Goal: Task Accomplishment & Management: Manage account settings

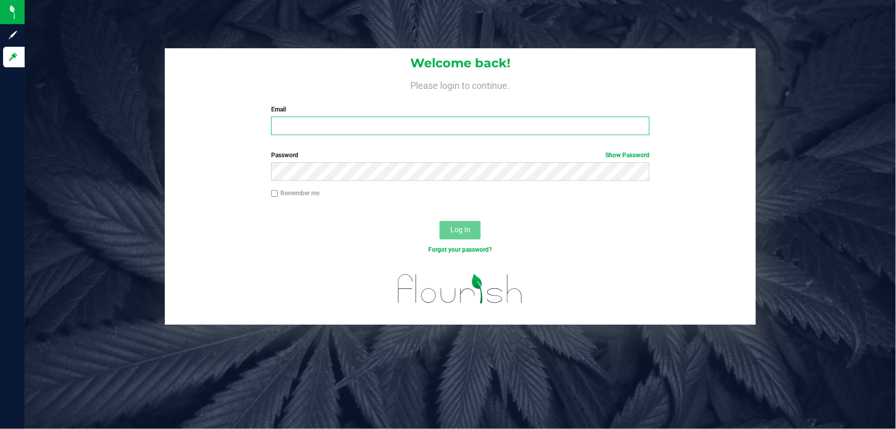
click at [282, 125] on input "Email" at bounding box center [460, 126] width 379 height 18
type input "[PERSON_NAME][EMAIL_ADDRESS][DOMAIN_NAME]"
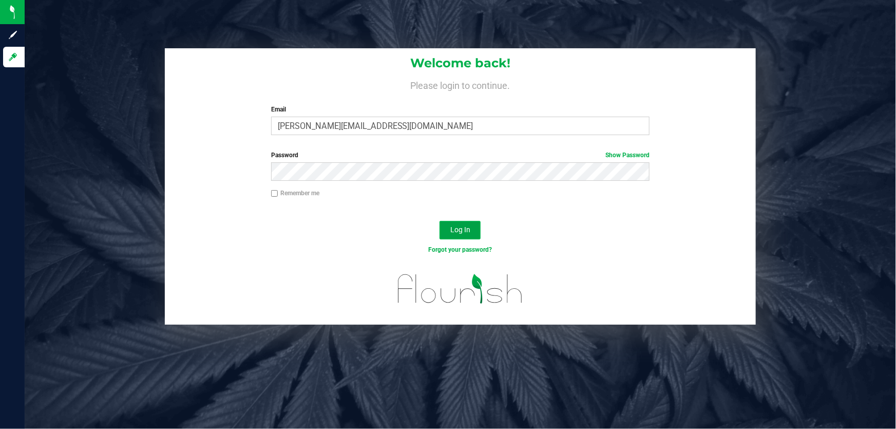
click at [459, 228] on span "Log In" at bounding box center [460, 229] width 20 height 8
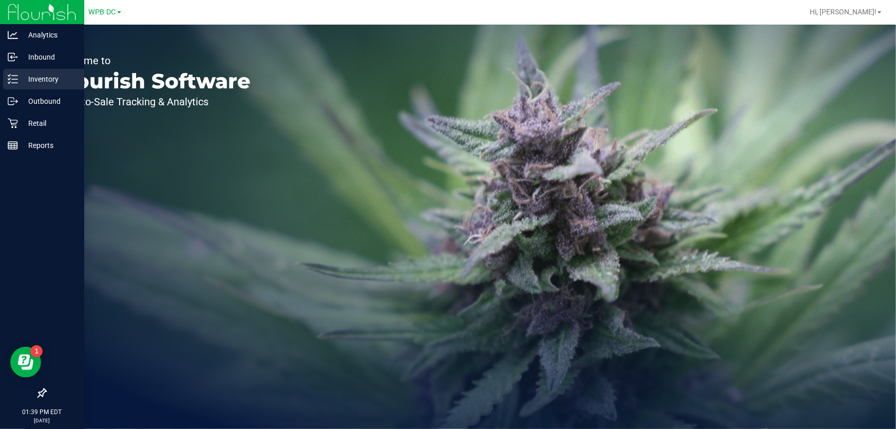
click at [36, 77] on p "Inventory" at bounding box center [49, 79] width 62 height 12
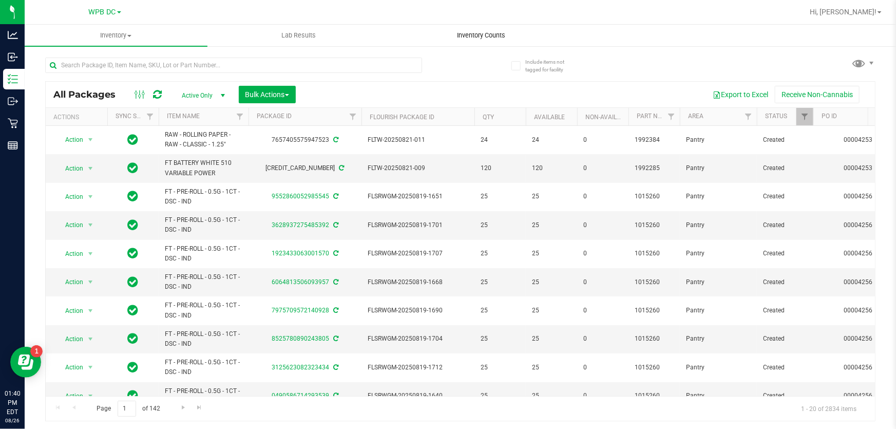
click at [477, 37] on span "Inventory Counts" at bounding box center [481, 35] width 76 height 9
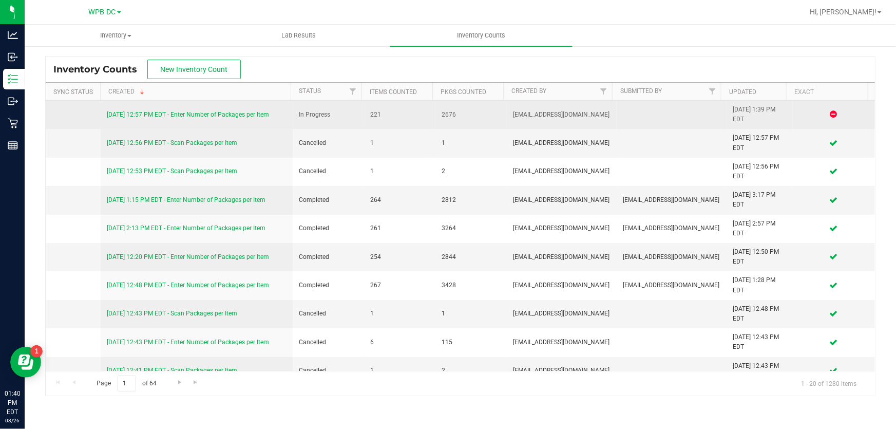
click at [220, 114] on link "[DATE] 12:57 PM EDT - Enter Number of Packages per Item" at bounding box center [188, 114] width 162 height 7
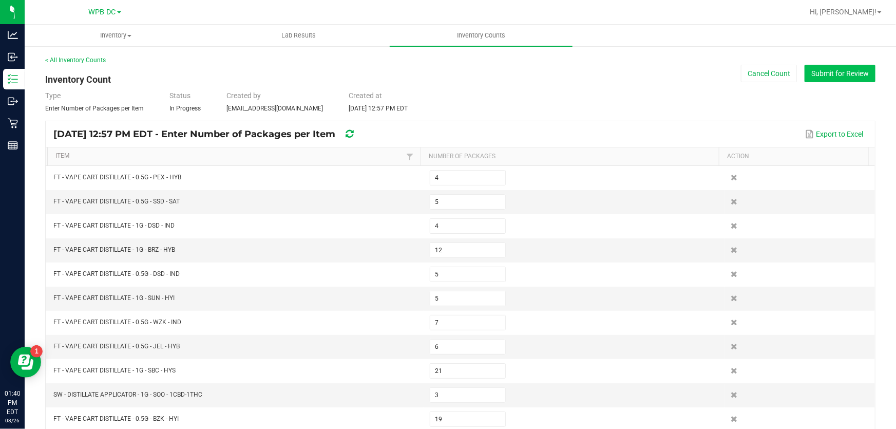
click at [821, 74] on button "Submit for Review" at bounding box center [839, 73] width 71 height 17
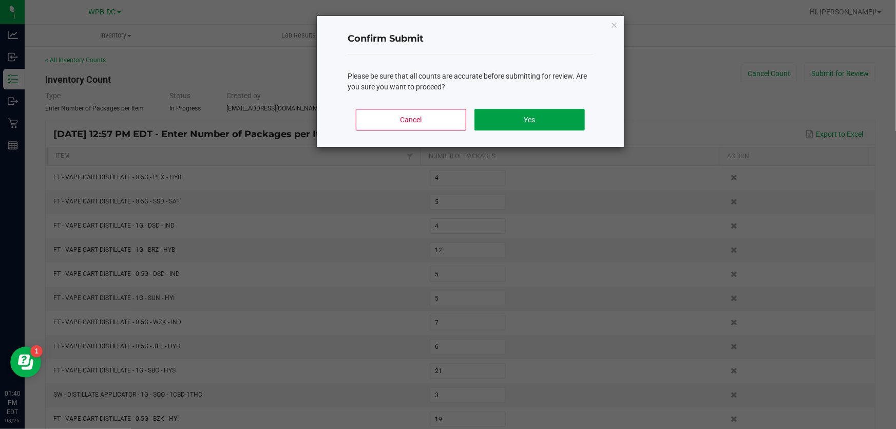
click at [553, 113] on button "Yes" at bounding box center [529, 120] width 110 height 22
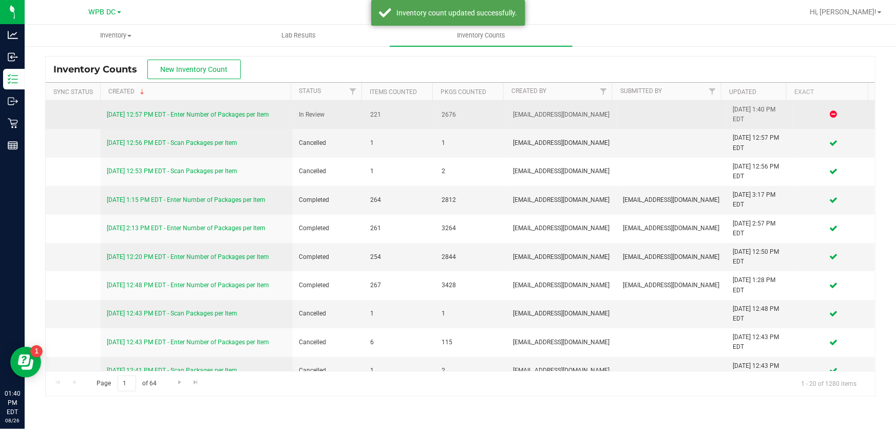
click at [191, 112] on link "[DATE] 12:57 PM EDT - Enter Number of Packages per Item" at bounding box center [188, 114] width 162 height 7
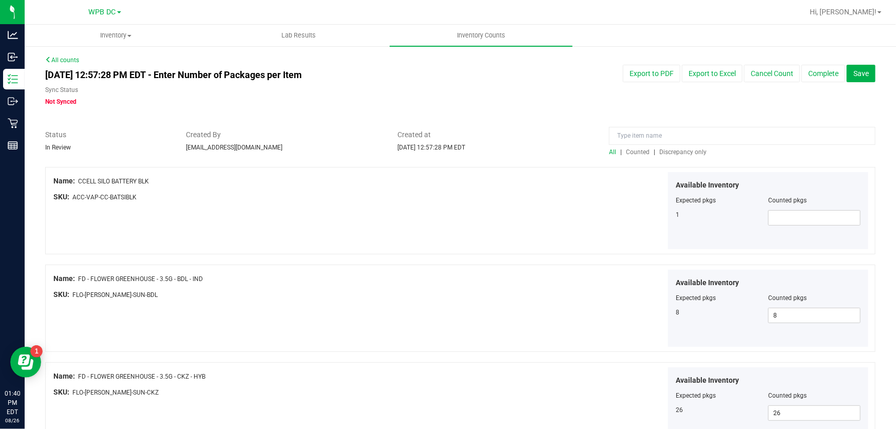
click at [673, 154] on span "Discrepancy only" at bounding box center [682, 151] width 47 height 7
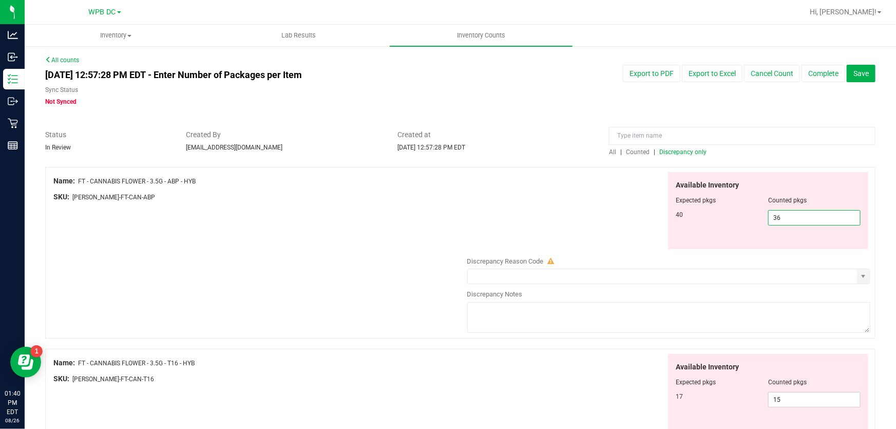
click at [777, 216] on span "36 36" at bounding box center [814, 217] width 92 height 15
type input "3"
type input "40"
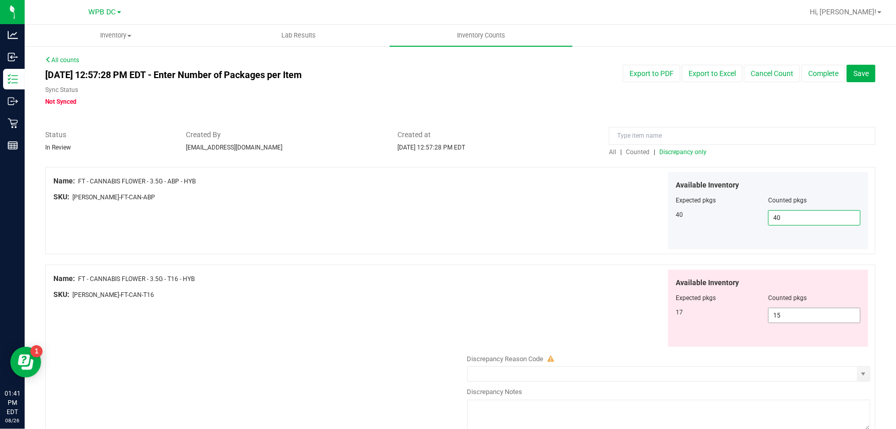
click at [783, 316] on span "15 15" at bounding box center [814, 314] width 92 height 15
type input "1"
type input "17"
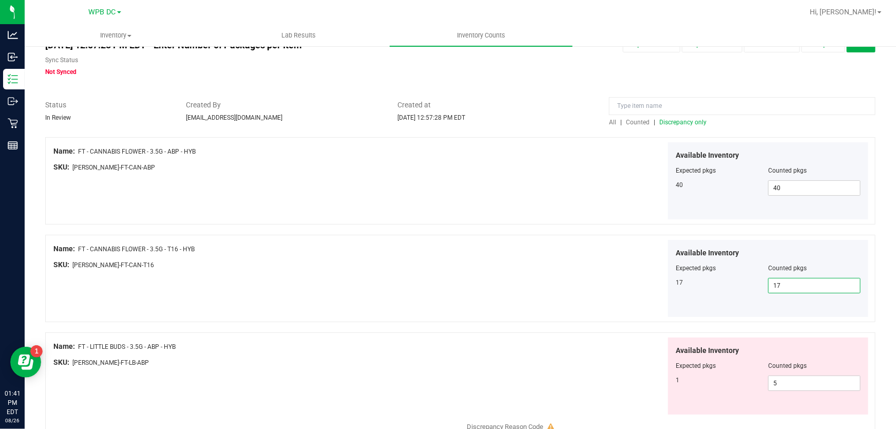
scroll to position [46, 0]
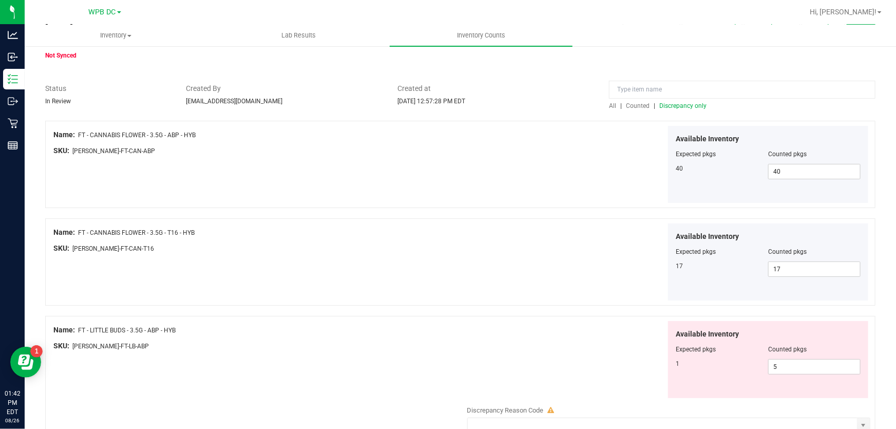
drag, startPoint x: 76, startPoint y: 324, endPoint x: 164, endPoint y: 331, distance: 88.0
click at [164, 331] on div "Name: FT - LITTLE BUDS - 3.5G - ABP - HYB" at bounding box center [257, 329] width 409 height 11
click at [204, 331] on div "Name: FT - LITTLE BUDS - 3.5G - ABP - HYB" at bounding box center [257, 329] width 409 height 11
drag, startPoint x: 78, startPoint y: 326, endPoint x: 191, endPoint y: 322, distance: 114.0
click at [191, 324] on div "Name: FT - LITTLE BUDS - 3.5G - ABP - HYB" at bounding box center [257, 329] width 409 height 11
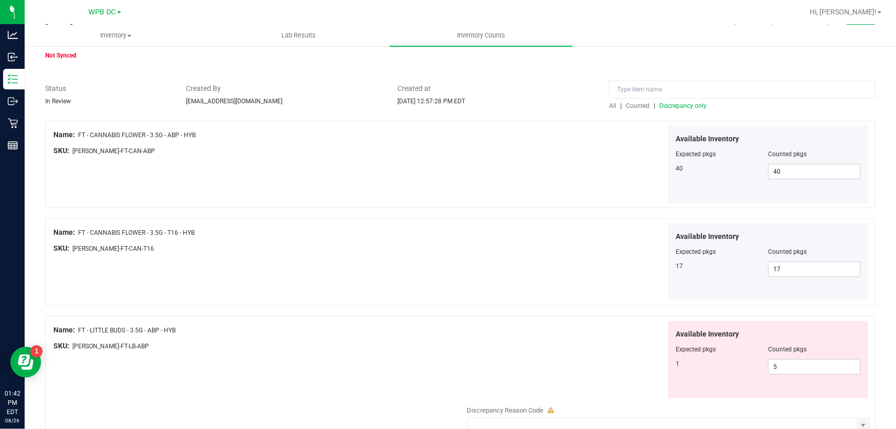
copy div "FT - LITTLE BUDS - 3.5G - ABP - HYB"
click at [775, 365] on span "5 5" at bounding box center [814, 366] width 92 height 15
type input "1"
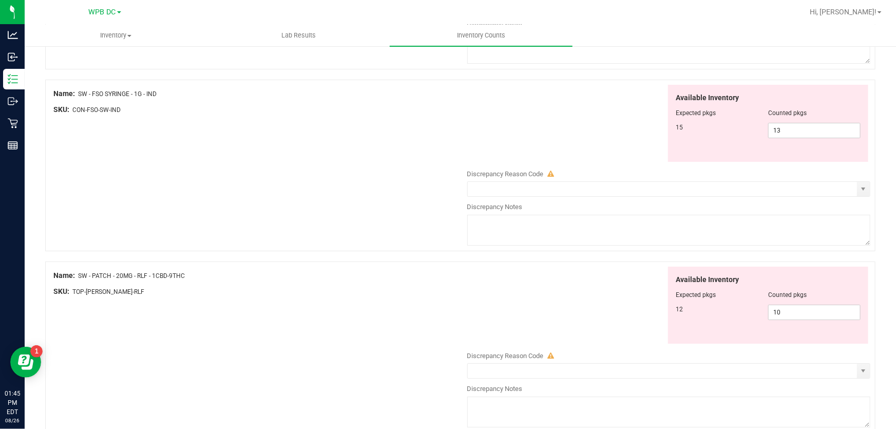
scroll to position [1834, 0]
click at [777, 309] on span "10 10" at bounding box center [814, 310] width 92 height 15
type input "1"
type input "12"
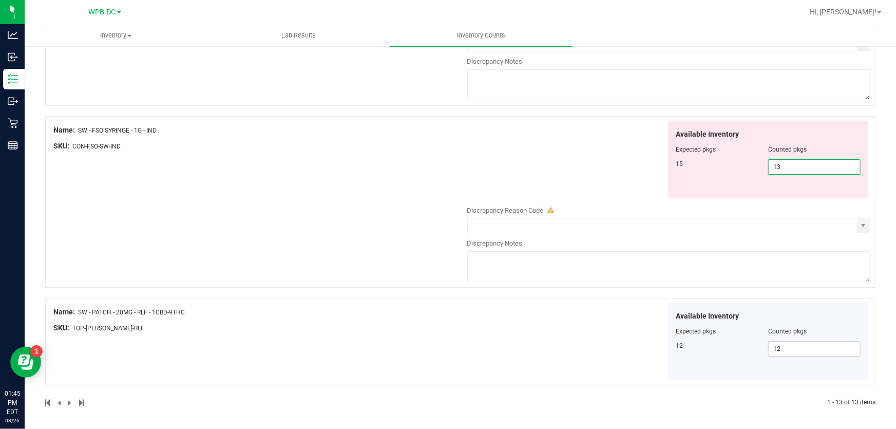
click at [778, 165] on span "13 13" at bounding box center [814, 166] width 92 height 15
type input "1"
type input "15"
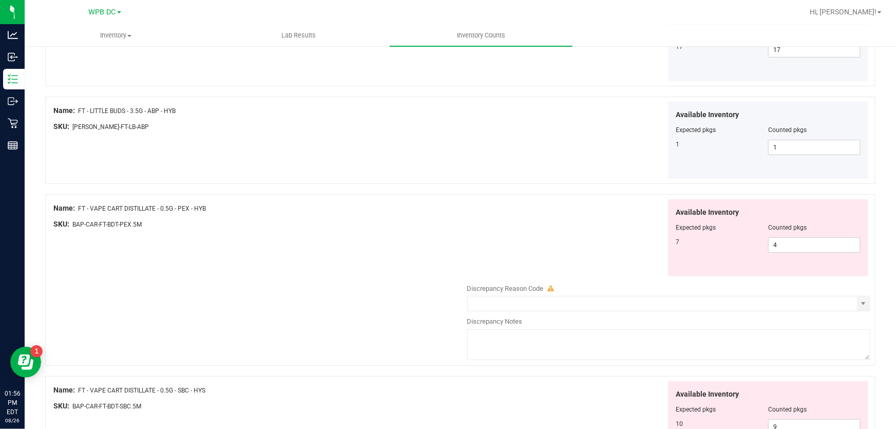
scroll to position [266, 0]
click at [780, 242] on span "4 4" at bounding box center [814, 243] width 92 height 15
type input "7"
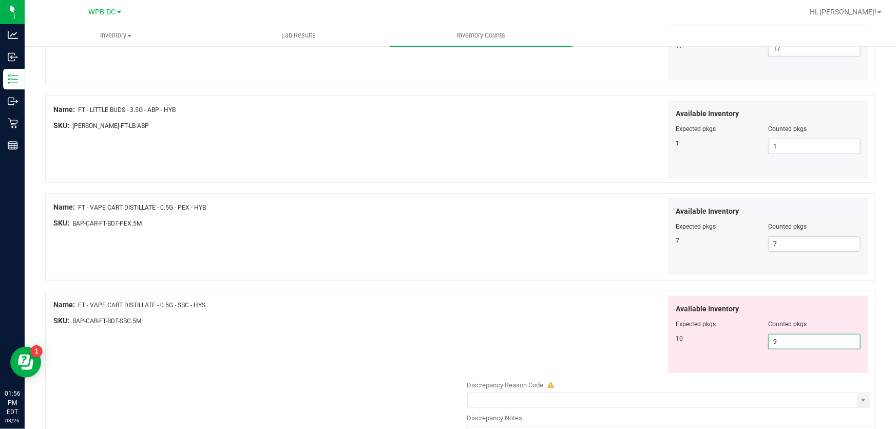
click at [776, 339] on span "9 9" at bounding box center [814, 341] width 92 height 15
type input "10"
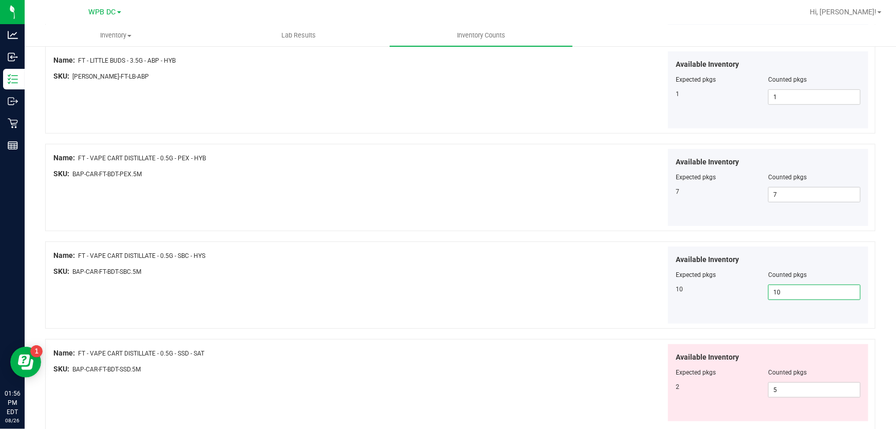
scroll to position [406, 0]
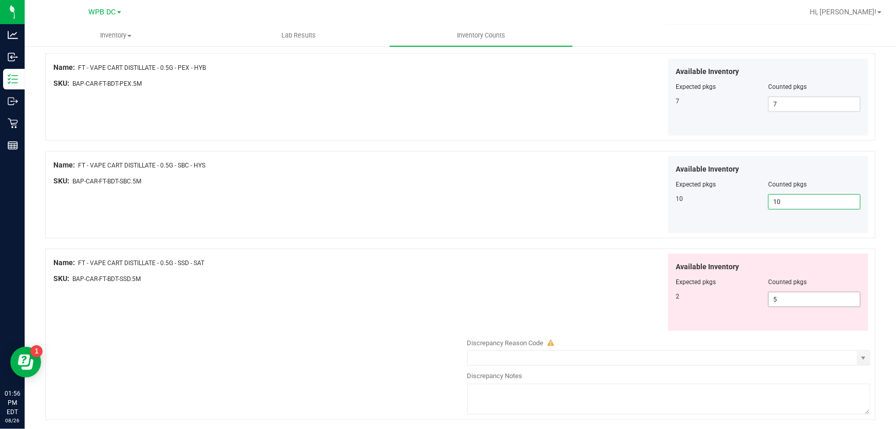
click at [778, 298] on span "5 5" at bounding box center [814, 299] width 92 height 15
type input "2"
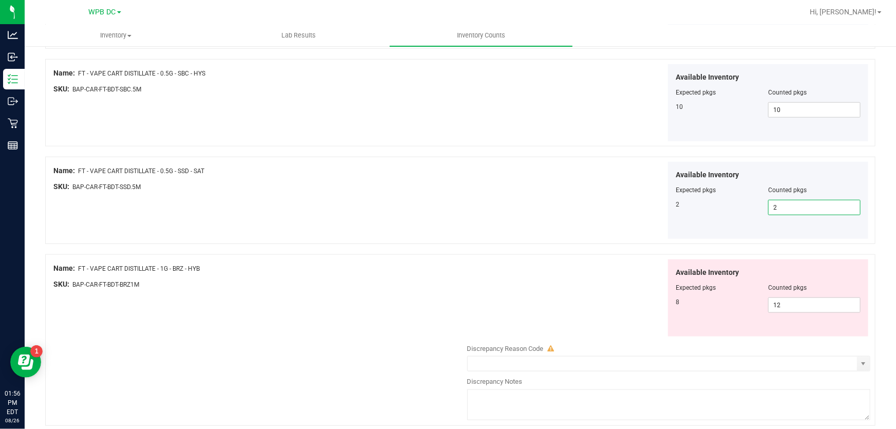
scroll to position [499, 0]
type input "8"
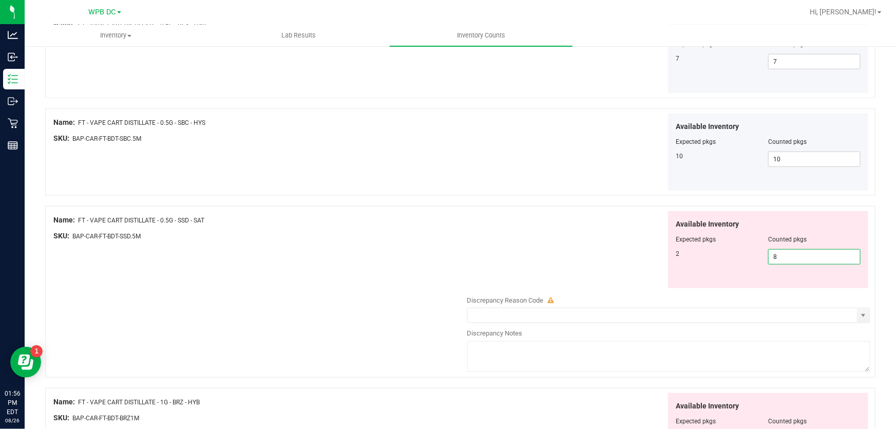
scroll to position [453, 0]
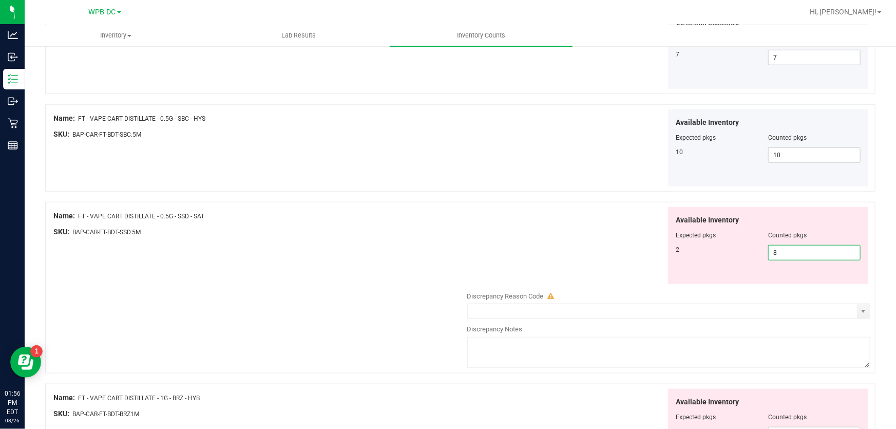
click at [774, 250] on input "8" at bounding box center [813, 252] width 91 height 14
type input "2"
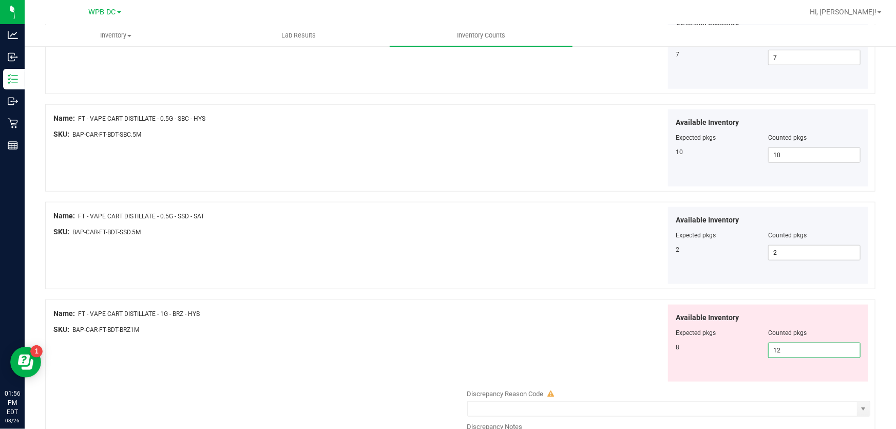
click at [778, 352] on span "12 12" at bounding box center [814, 349] width 92 height 15
type input "1"
type input "8"
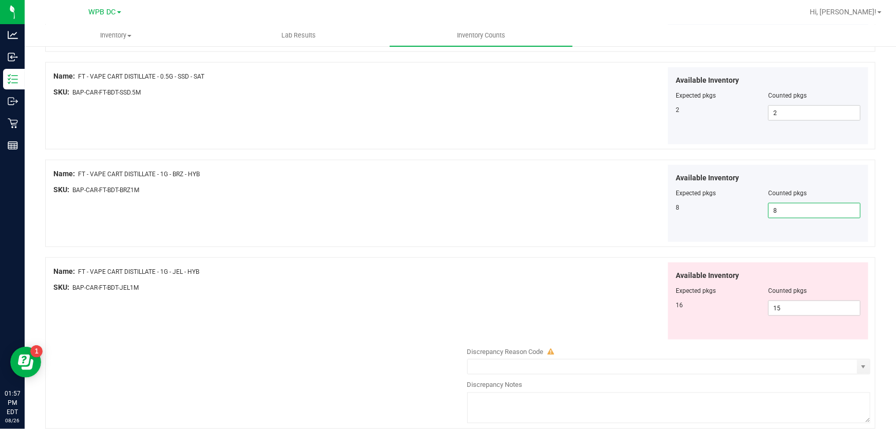
scroll to position [593, 0]
click at [779, 303] on span "15 15" at bounding box center [814, 307] width 92 height 15
type input "1"
type input "16"
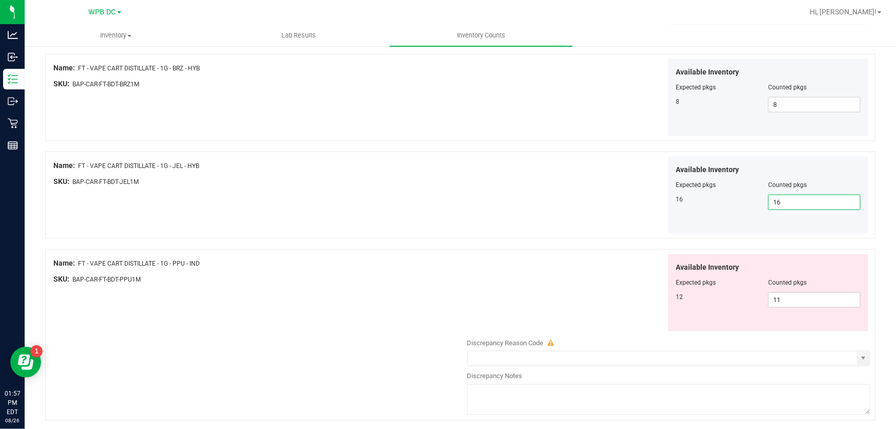
scroll to position [733, 0]
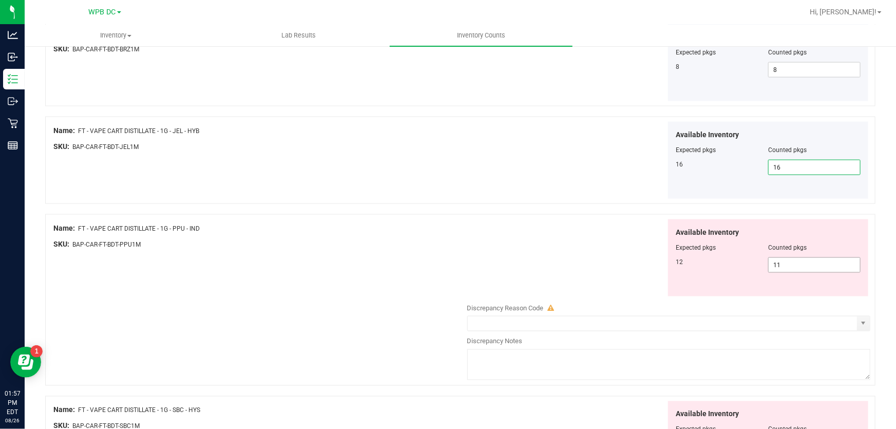
click at [778, 265] on span "11 11" at bounding box center [814, 264] width 92 height 15
type input "1"
type input "12"
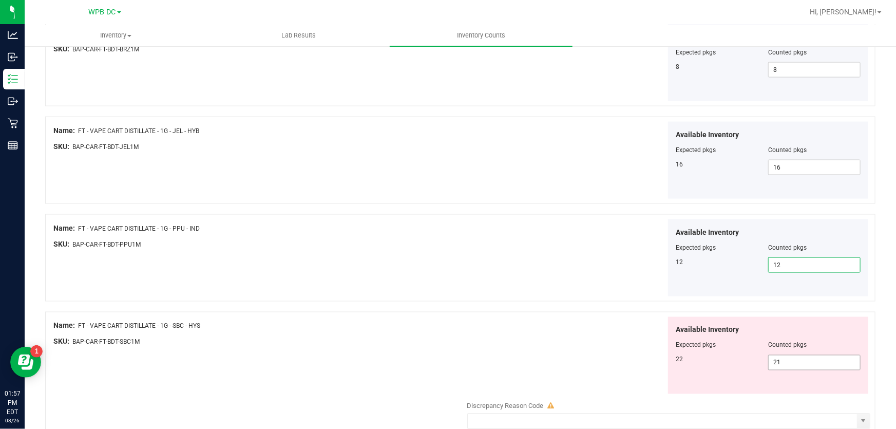
click at [778, 359] on span "21 21" at bounding box center [814, 362] width 92 height 15
type input "2"
type input "22"
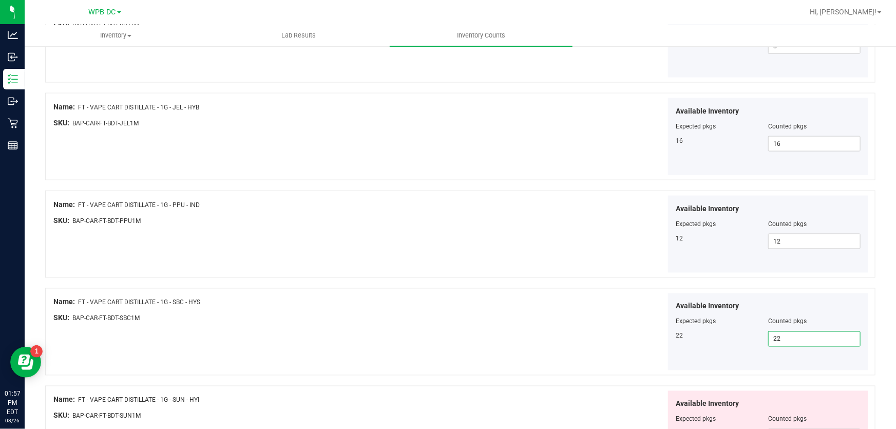
scroll to position [780, 0]
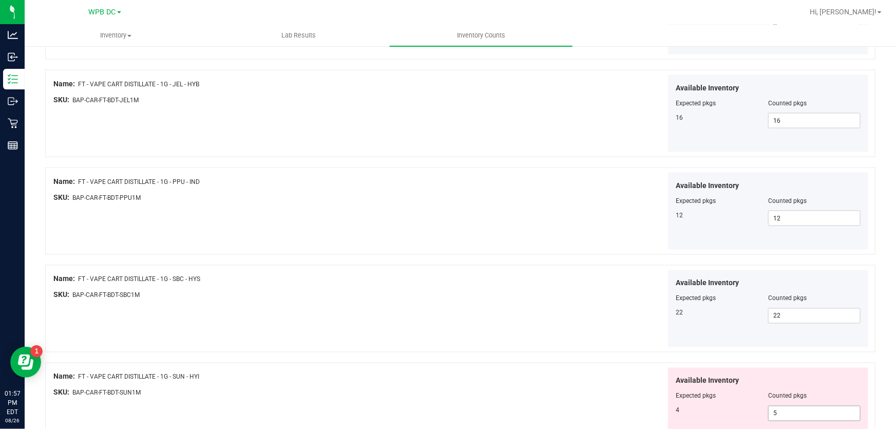
click at [774, 413] on span "5 5" at bounding box center [814, 412] width 92 height 15
type input "4"
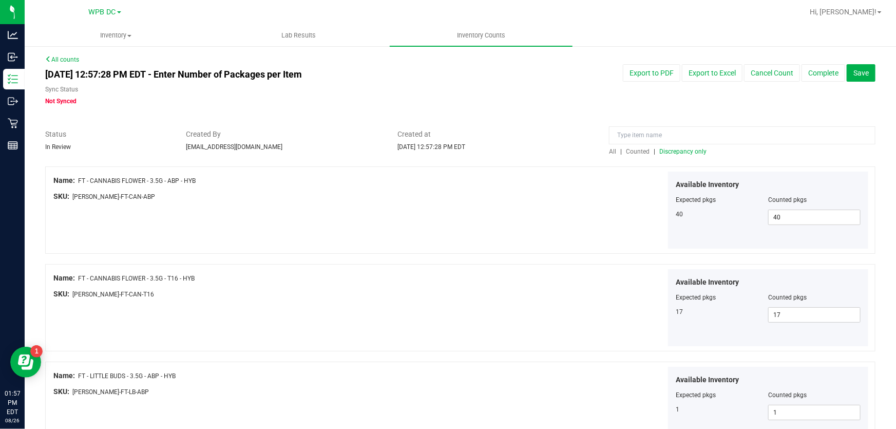
scroll to position [0, 0]
click at [853, 74] on span "Save" at bounding box center [860, 73] width 15 height 8
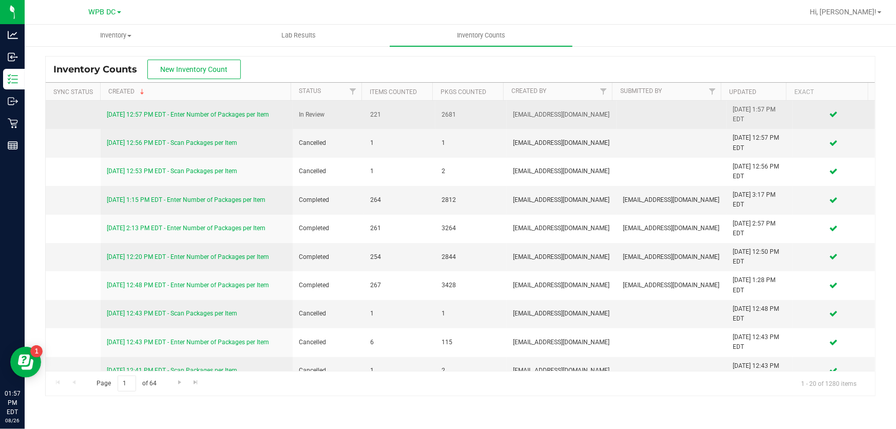
click at [220, 117] on link "[DATE] 12:57 PM EDT - Enter Number of Packages per Item" at bounding box center [188, 114] width 162 height 7
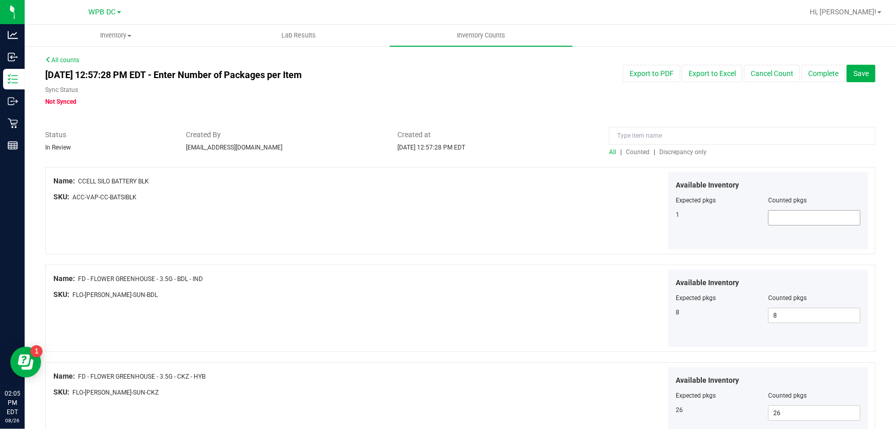
click at [772, 217] on span at bounding box center [814, 217] width 92 height 15
type input "1"
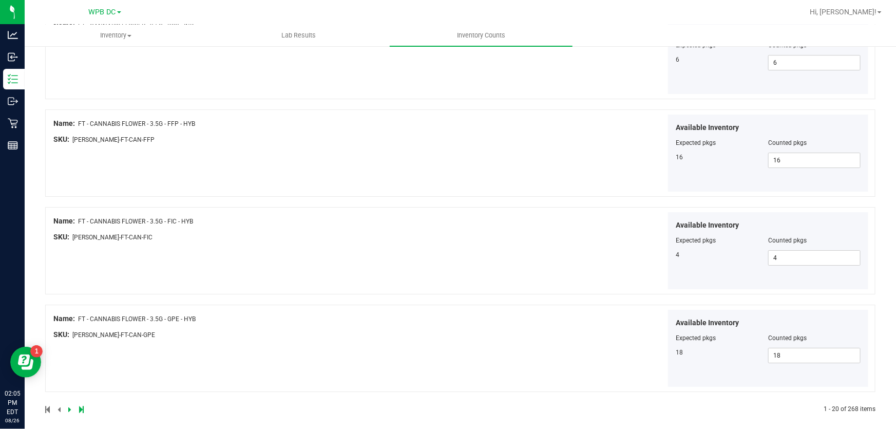
scroll to position [1721, 0]
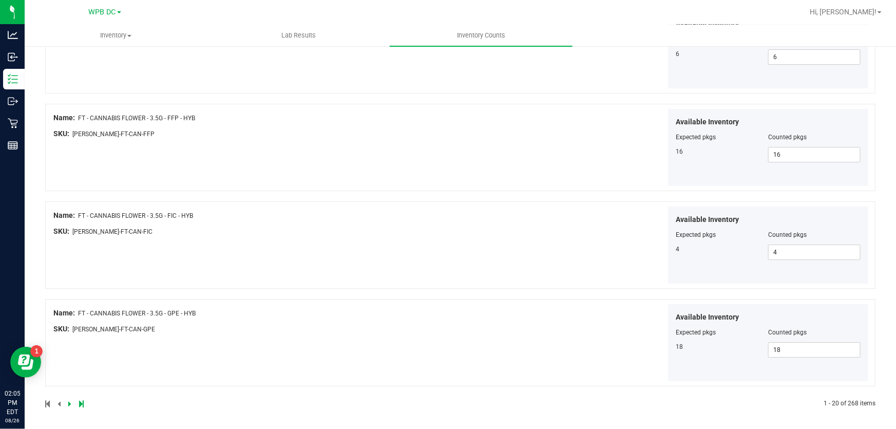
click at [70, 400] on icon at bounding box center [69, 403] width 3 height 6
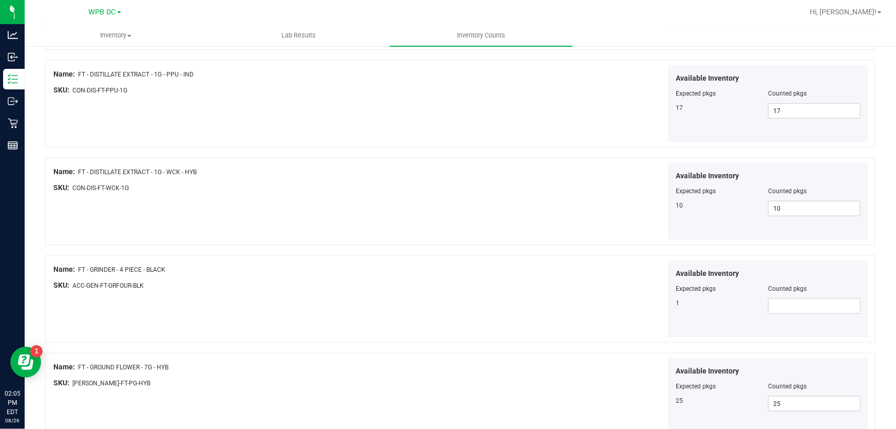
scroll to position [513, 0]
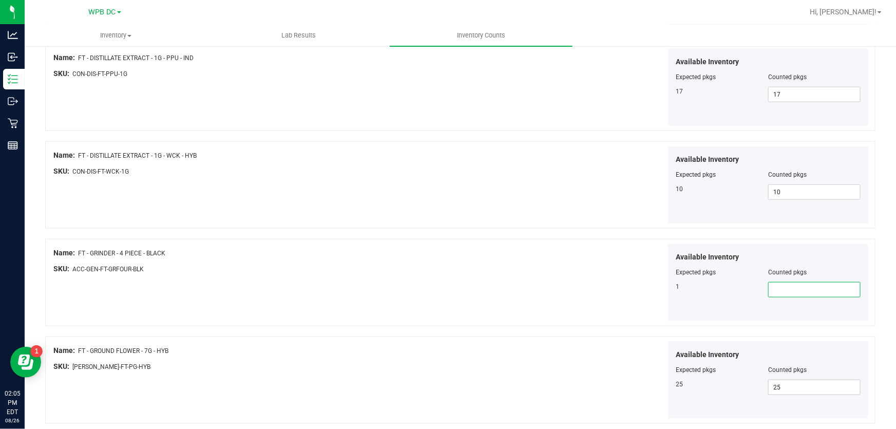
click at [770, 288] on span at bounding box center [814, 289] width 92 height 15
type input "1"
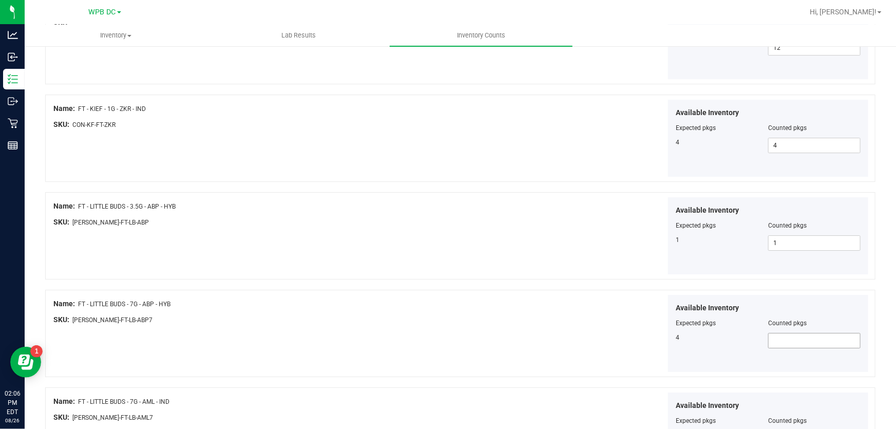
click at [772, 337] on span at bounding box center [814, 340] width 92 height 15
type input "4"
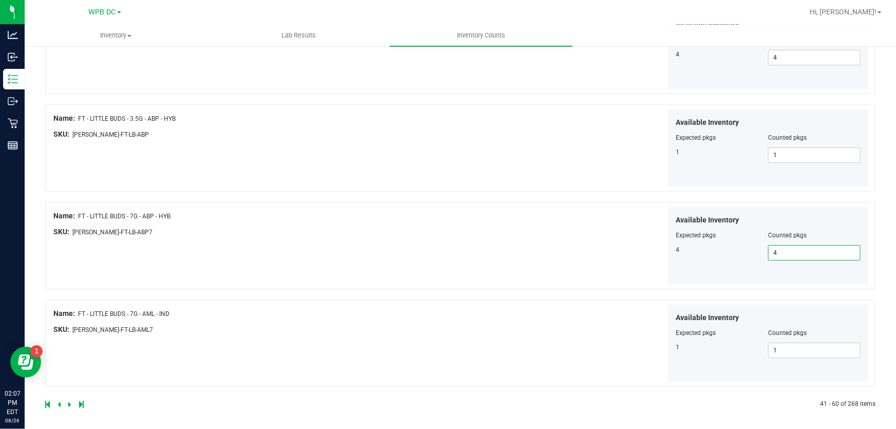
scroll to position [1721, 0]
click at [68, 402] on icon at bounding box center [69, 403] width 3 height 6
click at [69, 400] on icon at bounding box center [69, 403] width 3 height 6
click at [68, 403] on icon at bounding box center [69, 403] width 3 height 6
click at [70, 400] on icon at bounding box center [69, 403] width 3 height 6
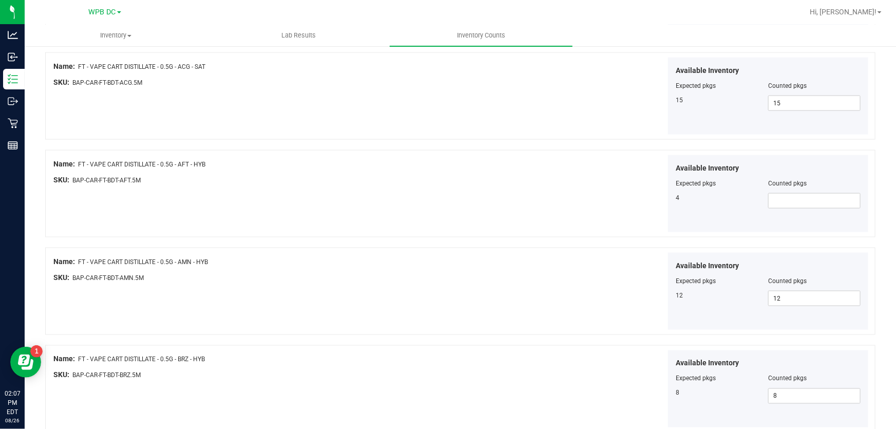
scroll to position [653, 0]
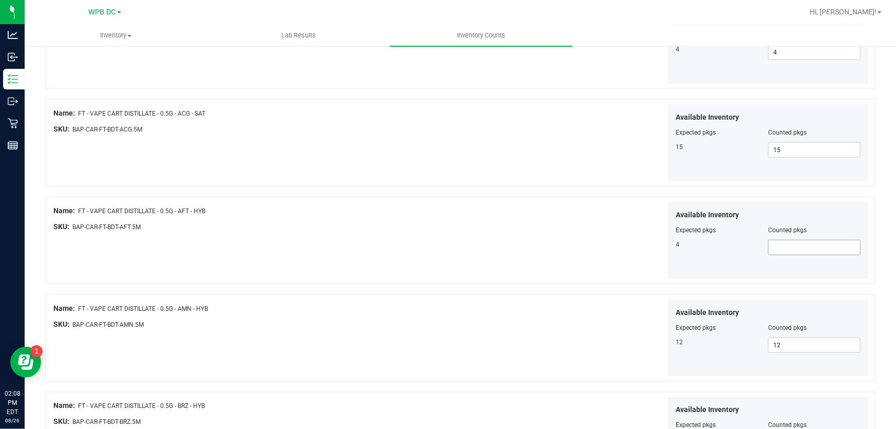
click at [771, 247] on span at bounding box center [814, 247] width 92 height 15
type input "4"
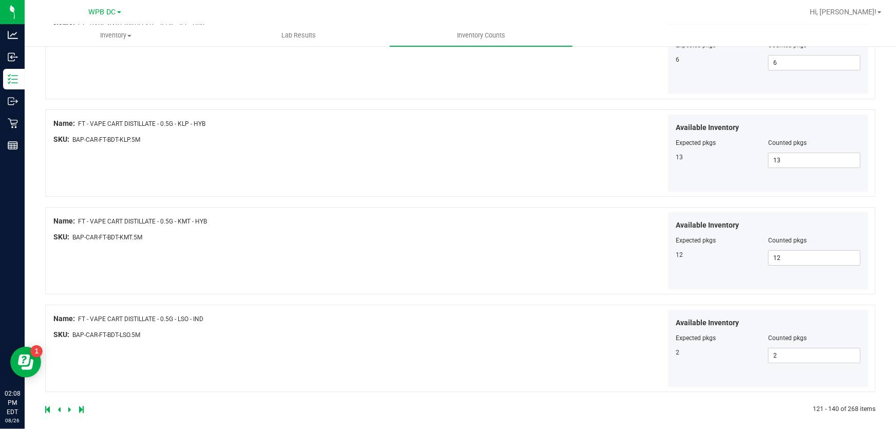
scroll to position [1721, 0]
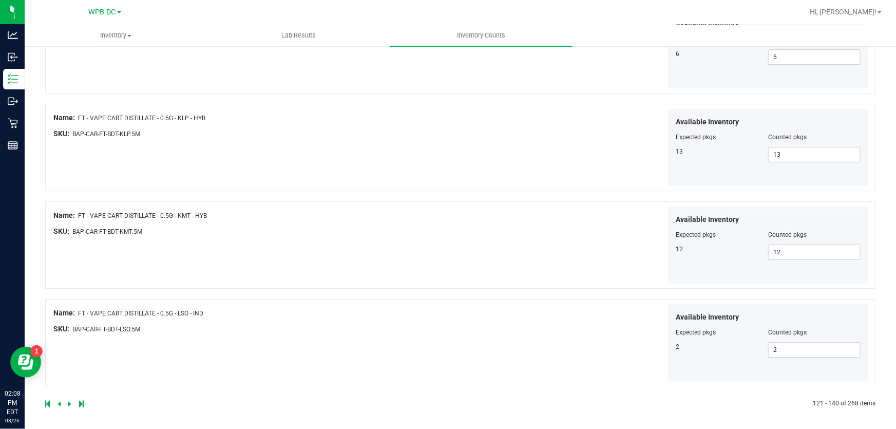
click at [68, 400] on icon at bounding box center [69, 403] width 3 height 6
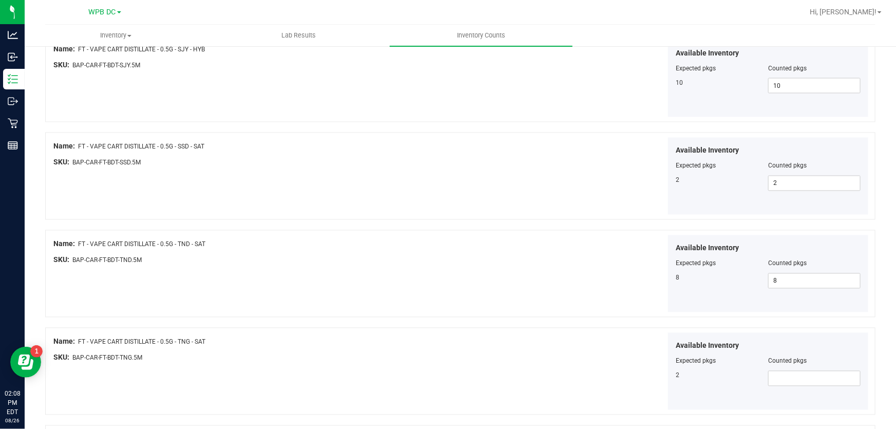
scroll to position [980, 0]
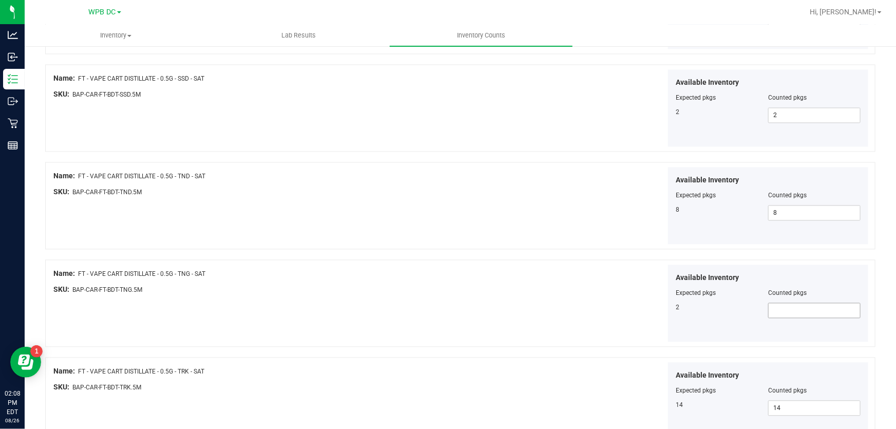
click at [768, 311] on span at bounding box center [814, 310] width 92 height 15
type input "2"
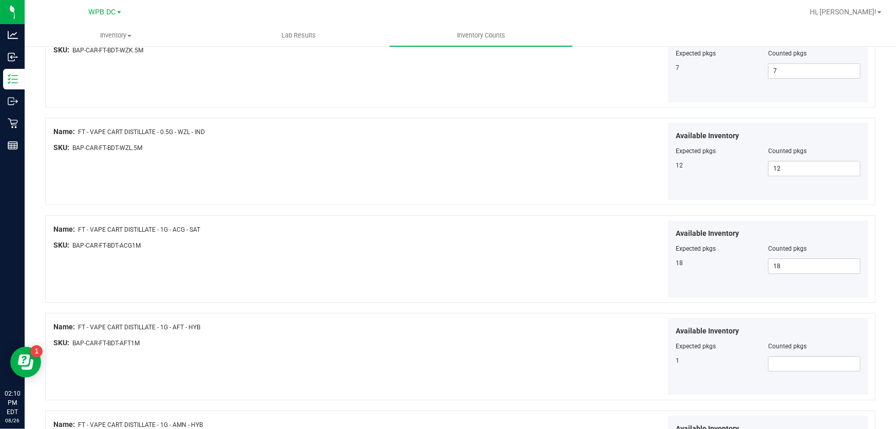
scroll to position [1540, 0]
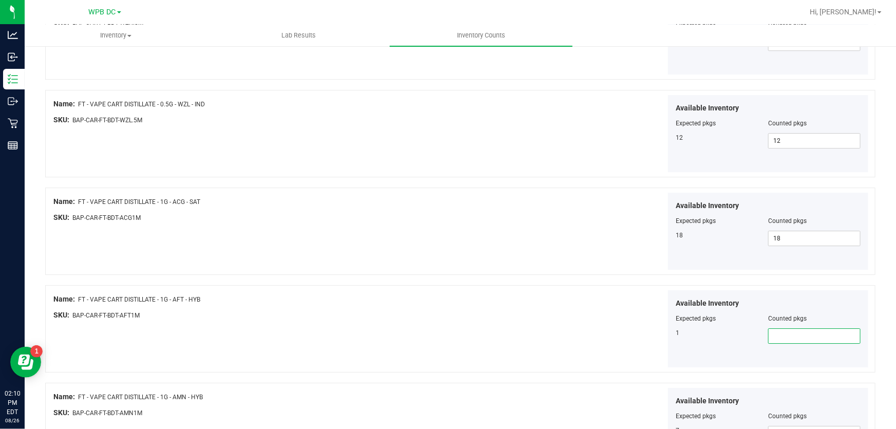
click at [771, 332] on span at bounding box center [814, 335] width 92 height 15
type input "1"
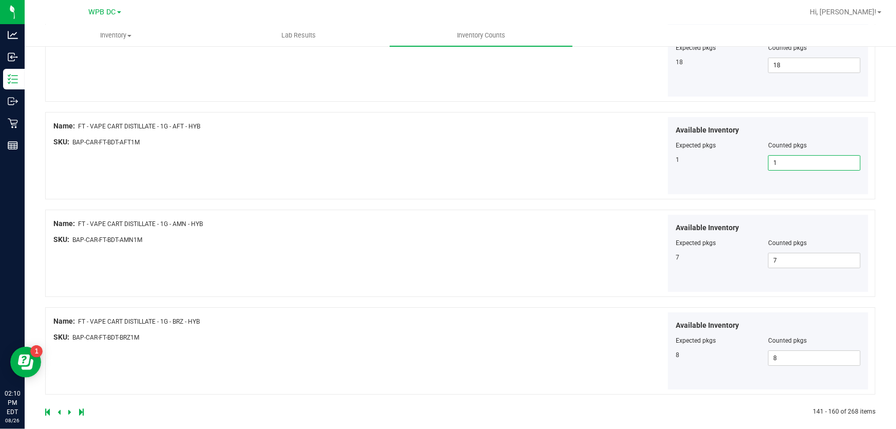
scroll to position [1721, 0]
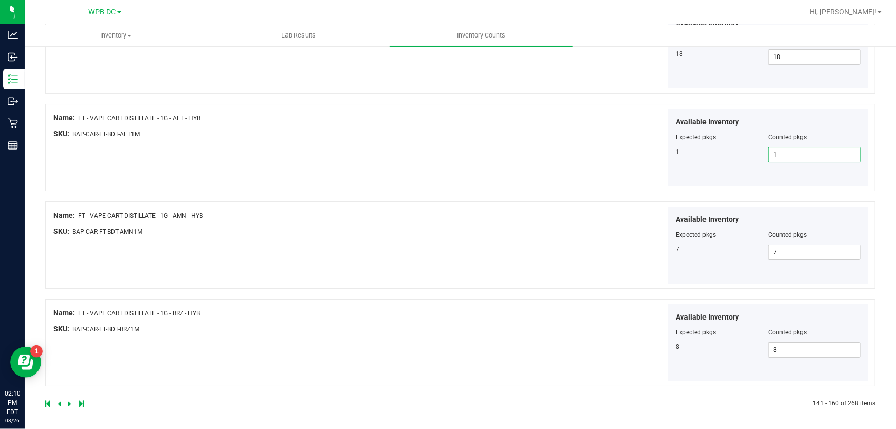
type input "1"
click at [68, 400] on icon at bounding box center [69, 403] width 3 height 6
click at [68, 401] on icon at bounding box center [69, 403] width 3 height 6
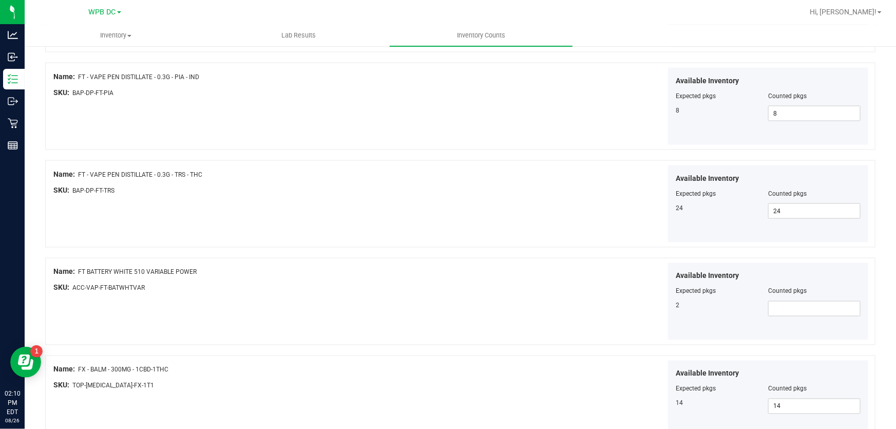
scroll to position [793, 0]
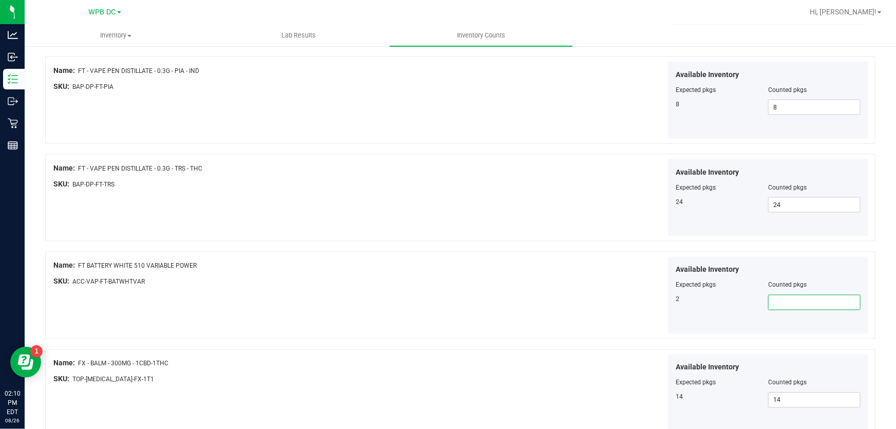
click at [780, 301] on span at bounding box center [814, 302] width 92 height 15
type input "2"
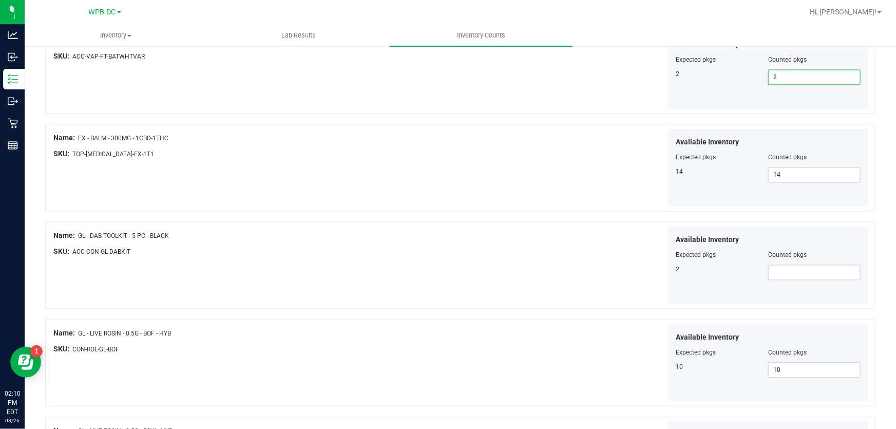
scroll to position [1027, 0]
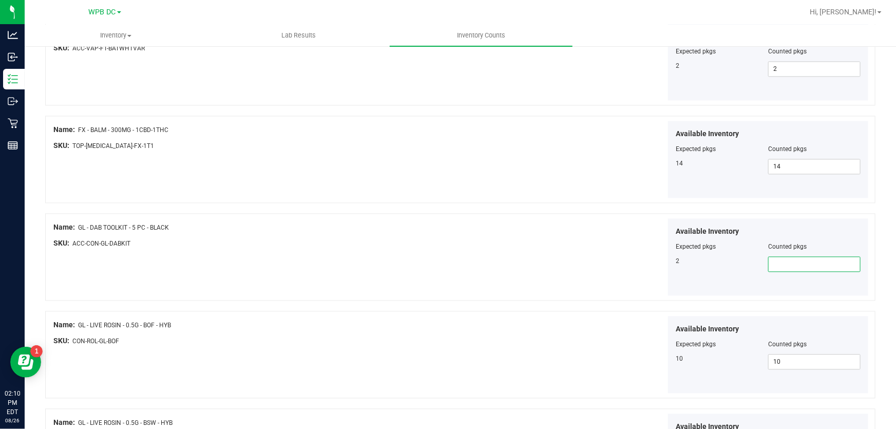
click at [779, 261] on span at bounding box center [814, 263] width 92 height 15
type input "2"
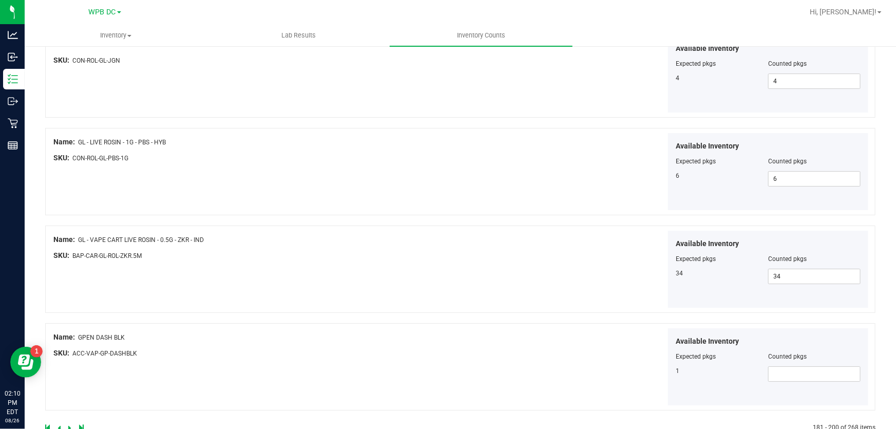
scroll to position [1721, 0]
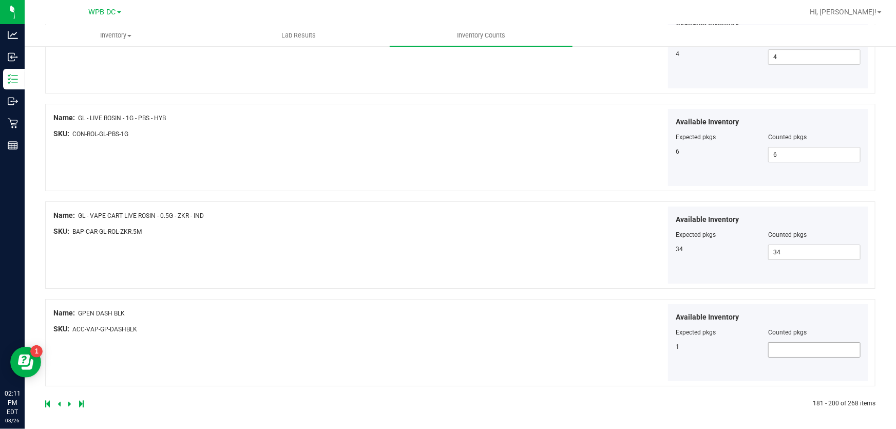
click at [768, 345] on span at bounding box center [814, 349] width 92 height 15
type input "1"
click at [68, 401] on icon at bounding box center [69, 403] width 3 height 6
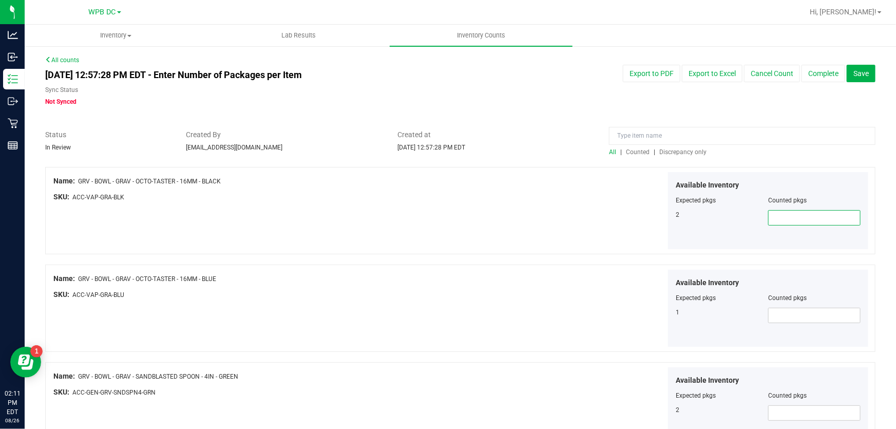
click at [781, 218] on span at bounding box center [814, 217] width 92 height 15
type input "2"
click at [770, 312] on span at bounding box center [814, 314] width 92 height 15
type input "1"
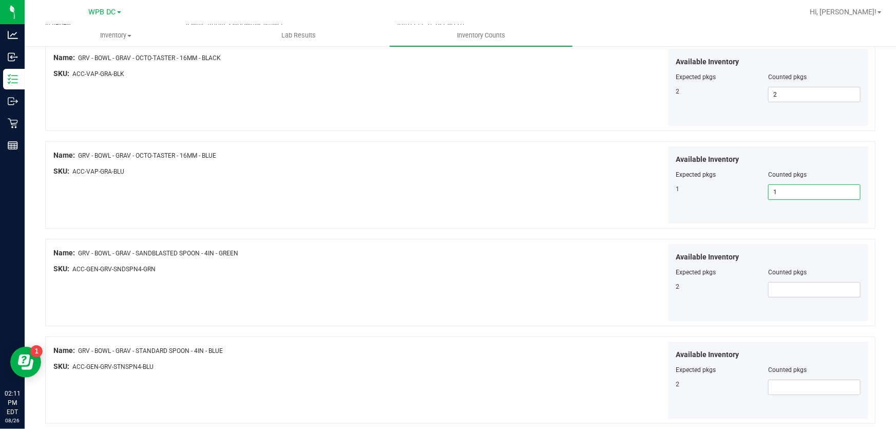
scroll to position [140, 0]
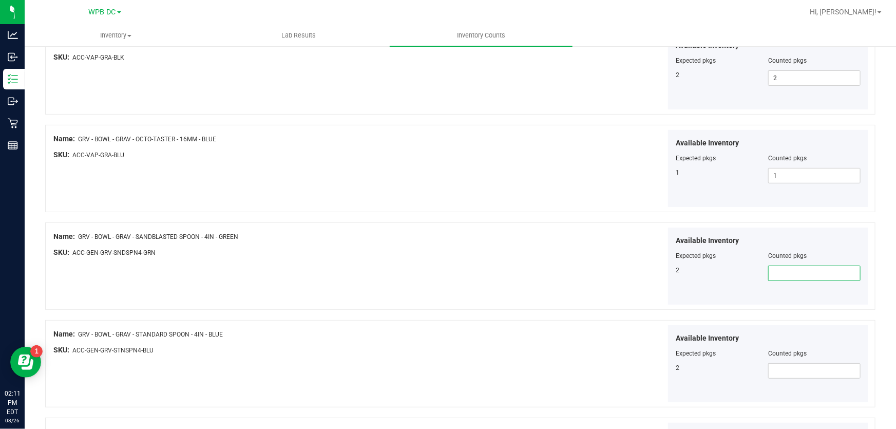
click at [777, 269] on span at bounding box center [814, 272] width 92 height 15
type input "2"
click at [768, 367] on span at bounding box center [814, 370] width 92 height 15
type input "2"
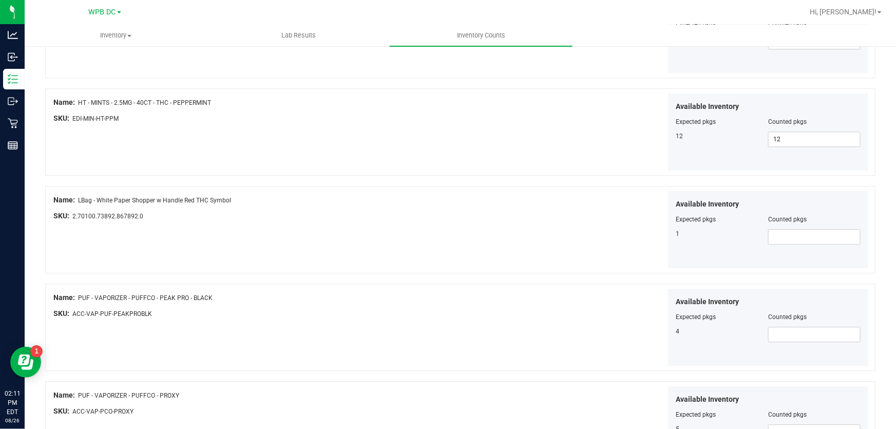
scroll to position [1353, 0]
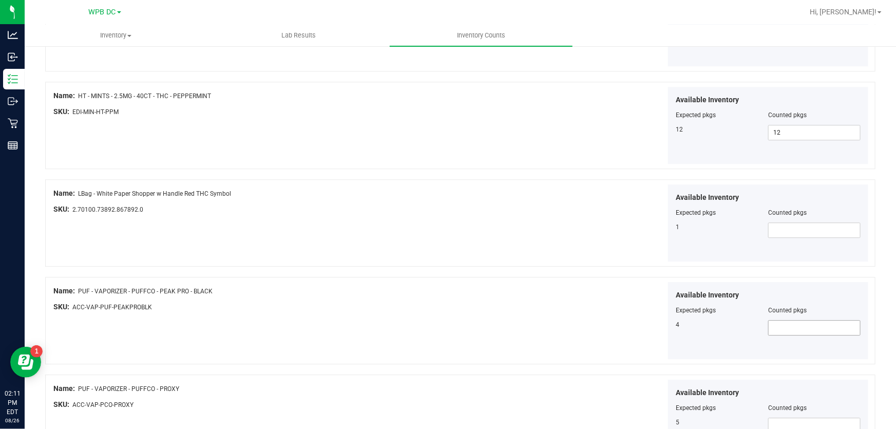
click at [773, 326] on span at bounding box center [814, 327] width 92 height 15
type input "4"
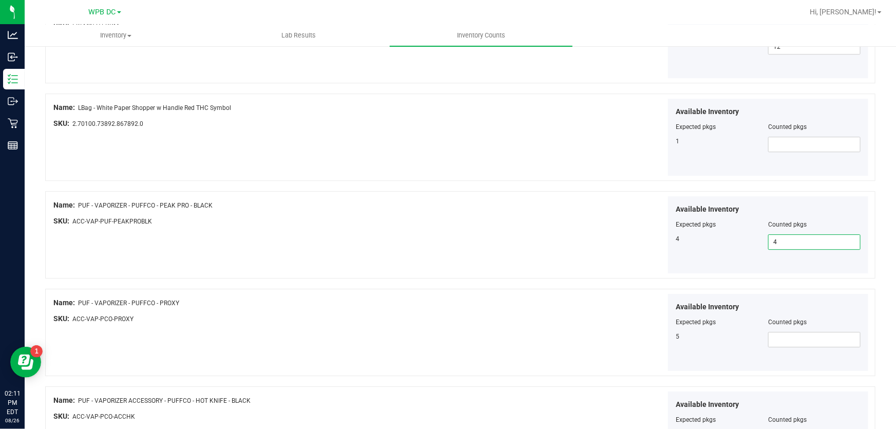
scroll to position [1446, 0]
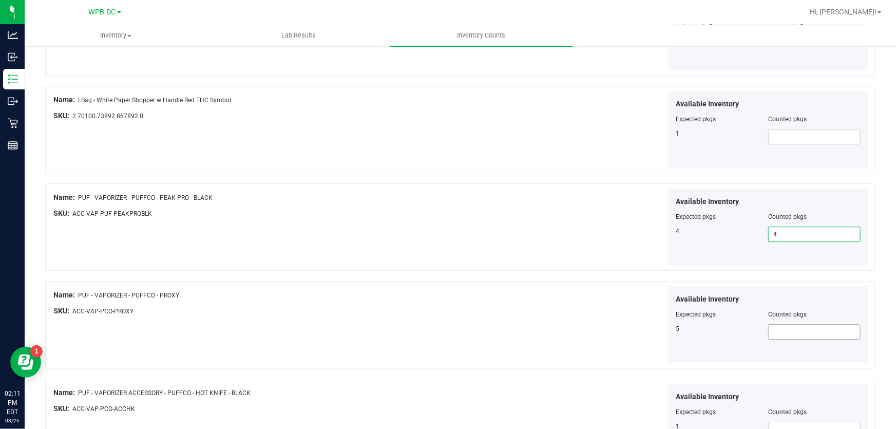
click at [771, 327] on span at bounding box center [814, 331] width 92 height 15
type input "5"
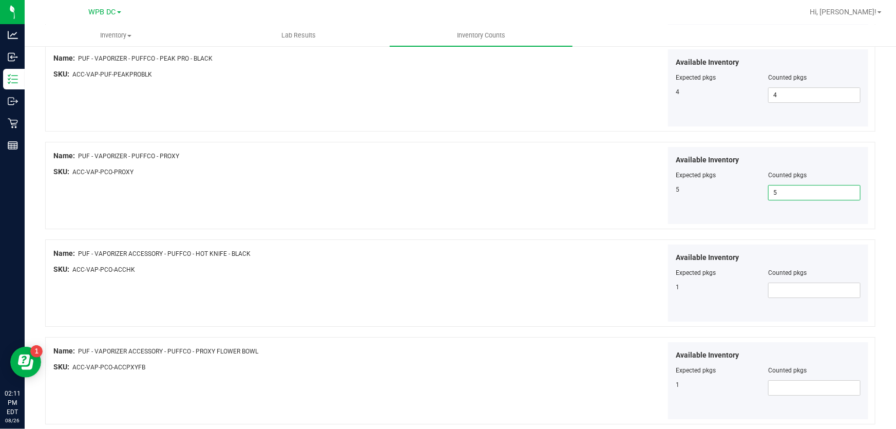
scroll to position [1586, 0]
click at [769, 287] on span at bounding box center [814, 289] width 92 height 15
type input "1"
click at [774, 385] on span at bounding box center [814, 386] width 92 height 15
type input "1"
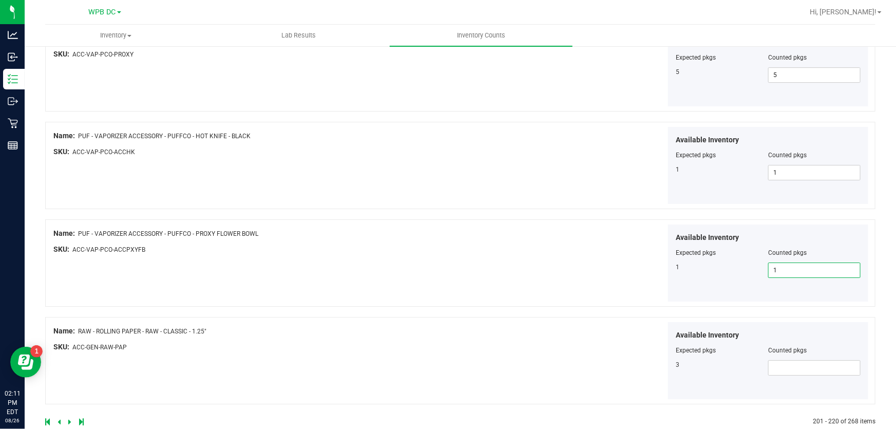
scroll to position [1721, 0]
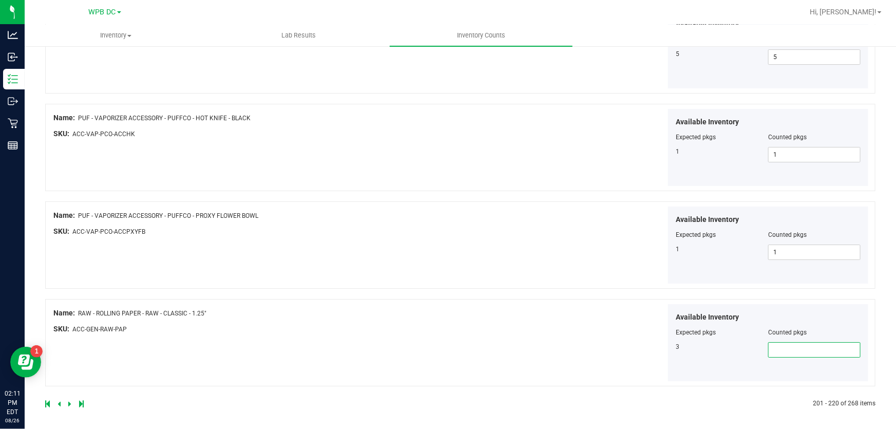
click at [768, 343] on span at bounding box center [814, 349] width 92 height 15
type input "3"
click at [69, 402] on icon at bounding box center [69, 403] width 3 height 6
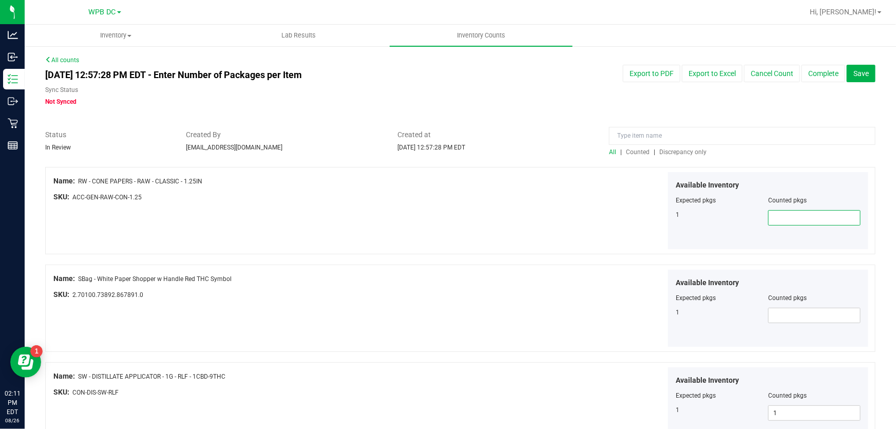
click at [774, 220] on span at bounding box center [814, 217] width 92 height 15
type input "1"
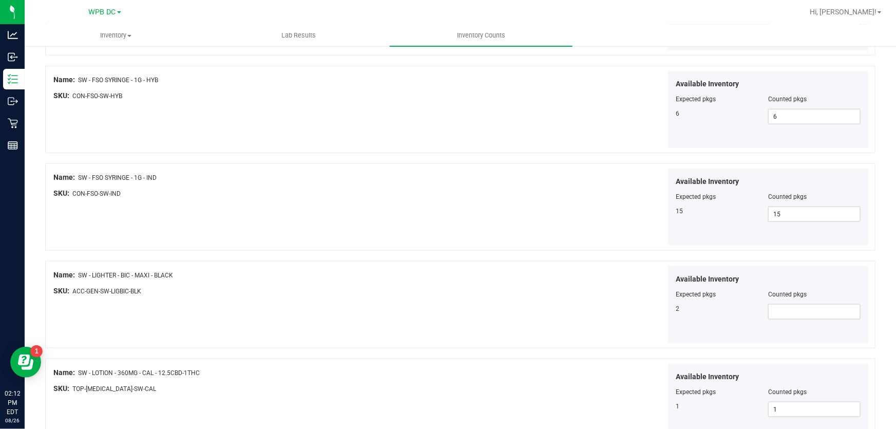
scroll to position [513, 0]
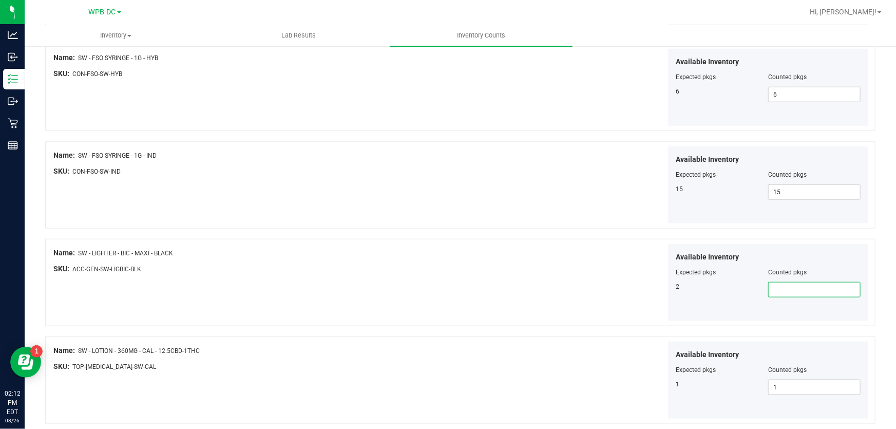
click at [779, 286] on span at bounding box center [814, 289] width 92 height 15
type input "2"
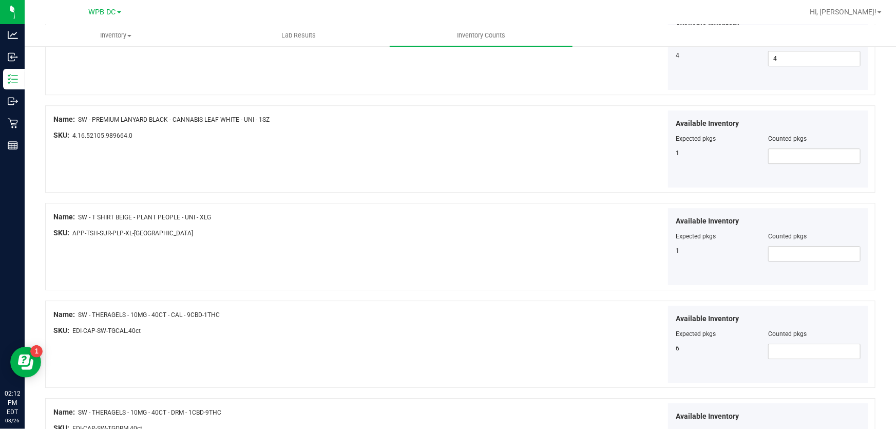
scroll to position [1540, 0]
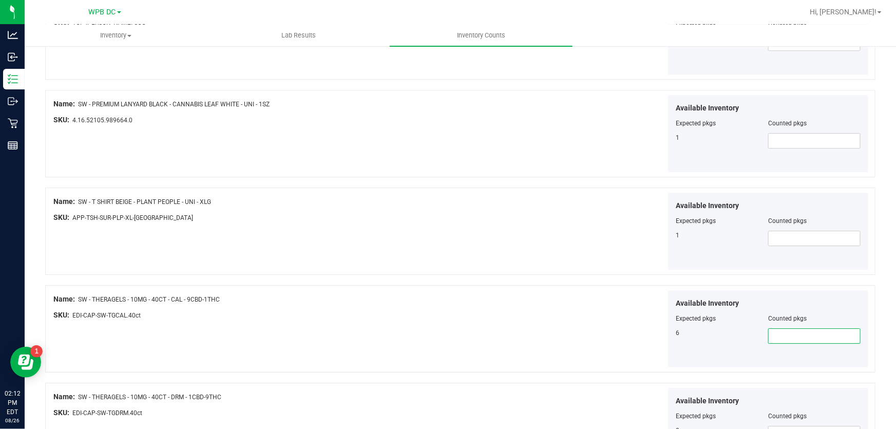
click at [774, 332] on span at bounding box center [814, 335] width 92 height 15
type input "6"
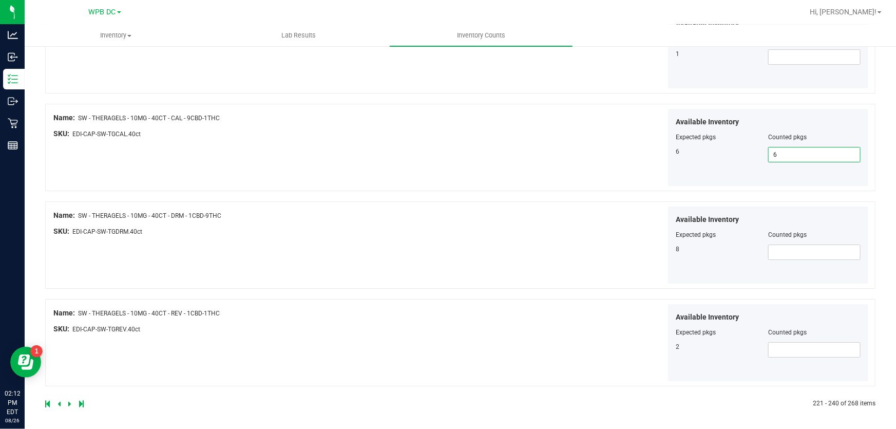
scroll to position [1674, 0]
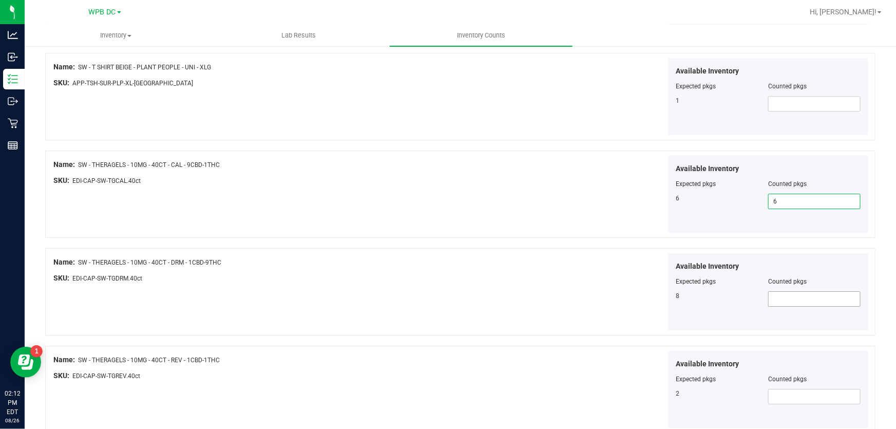
click at [775, 298] on span at bounding box center [814, 298] width 92 height 15
type input "8"
click at [777, 391] on span at bounding box center [814, 396] width 92 height 15
type input "2"
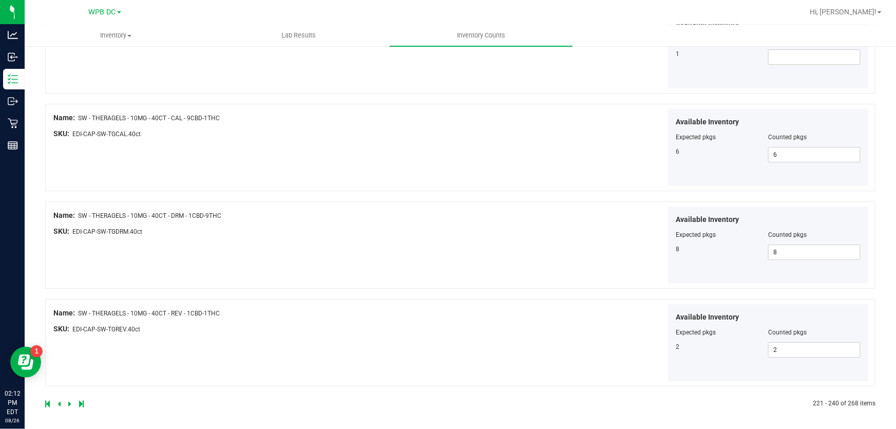
click at [69, 400] on icon at bounding box center [69, 403] width 3 height 6
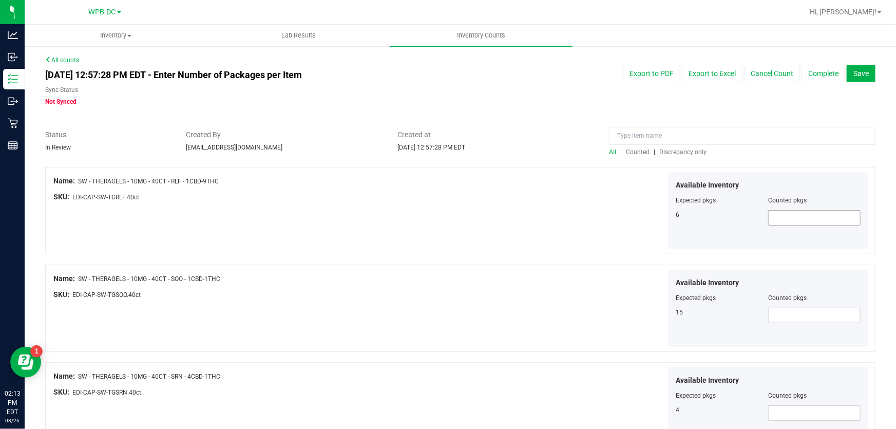
click at [775, 219] on span at bounding box center [814, 217] width 92 height 15
type input "6"
click at [770, 308] on span at bounding box center [814, 314] width 92 height 15
type input "15"
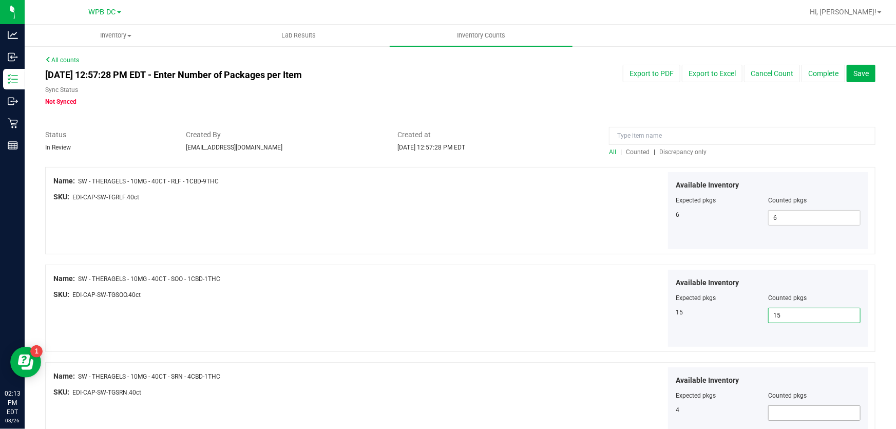
click at [781, 407] on span at bounding box center [814, 412] width 92 height 15
type input "4"
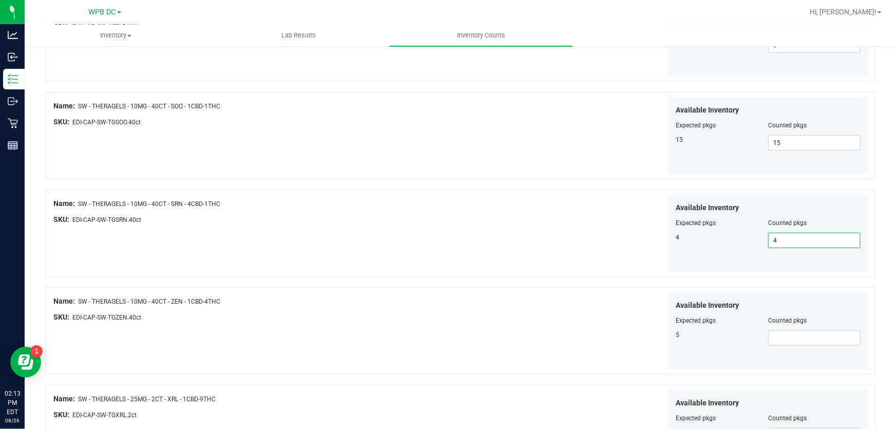
scroll to position [186, 0]
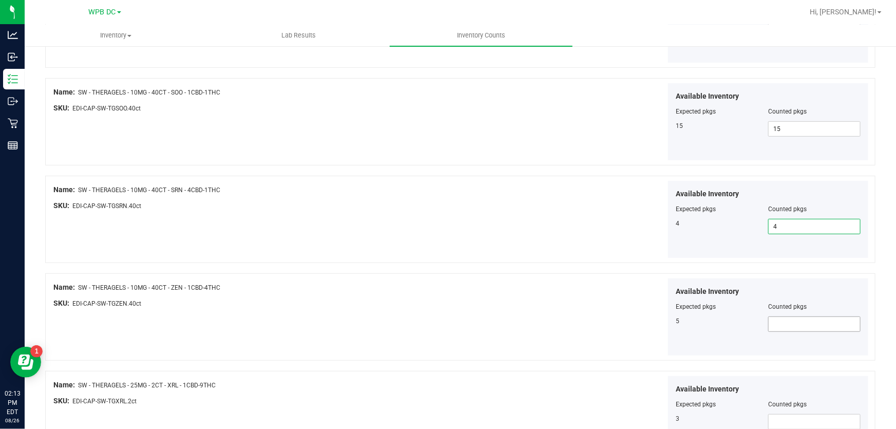
click at [771, 323] on span at bounding box center [814, 323] width 92 height 15
type input "5"
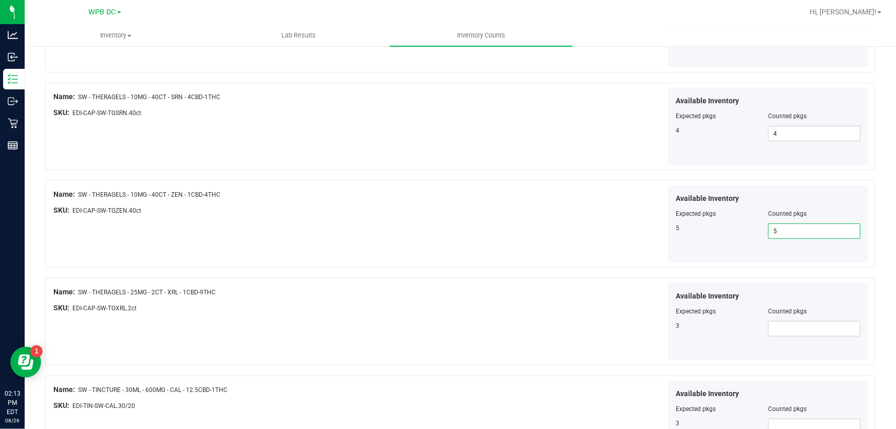
scroll to position [280, 0]
click at [769, 330] on span at bounding box center [814, 327] width 92 height 15
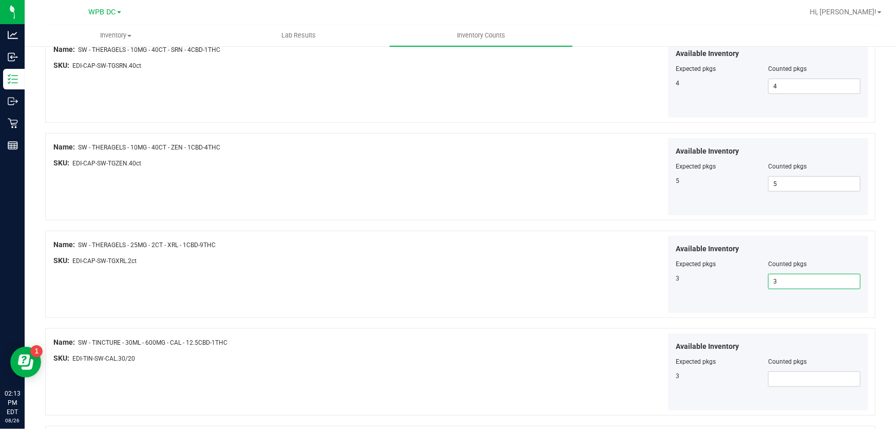
scroll to position [373, 0]
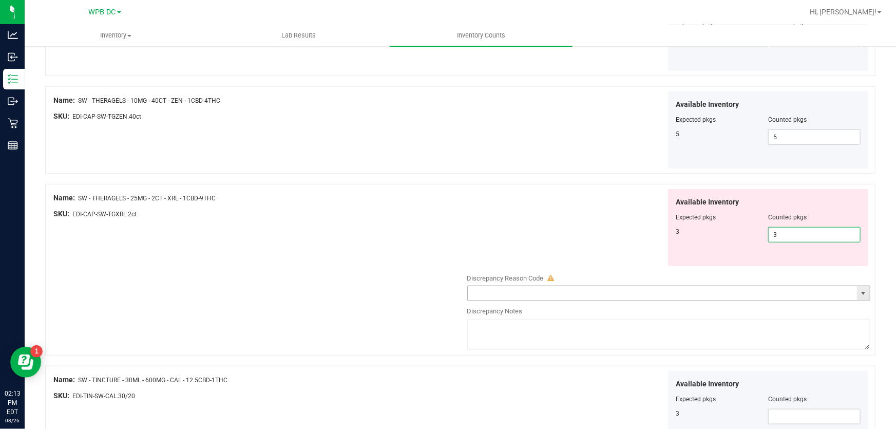
type input "3"
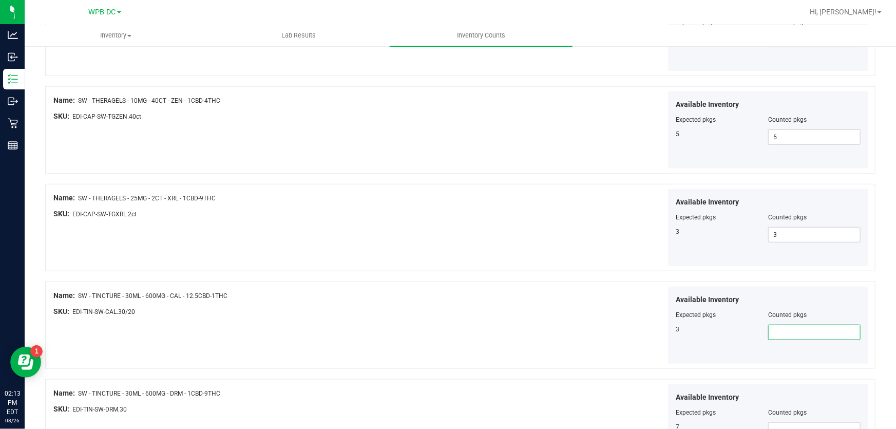
click at [772, 333] on span at bounding box center [814, 331] width 92 height 15
type input "3"
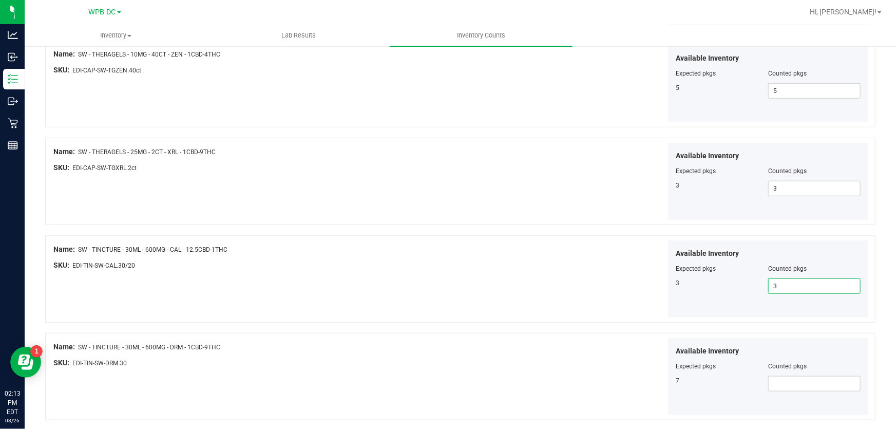
scroll to position [513, 0]
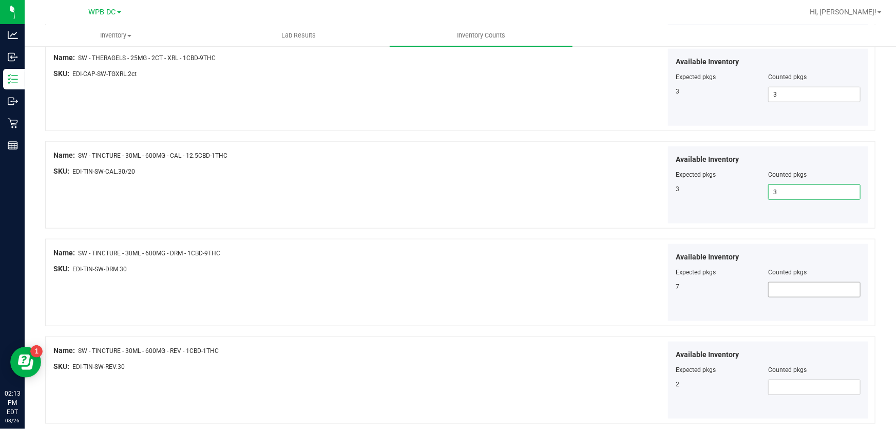
click at [768, 290] on span at bounding box center [814, 289] width 92 height 15
type input "7"
click at [771, 384] on span at bounding box center [814, 386] width 92 height 15
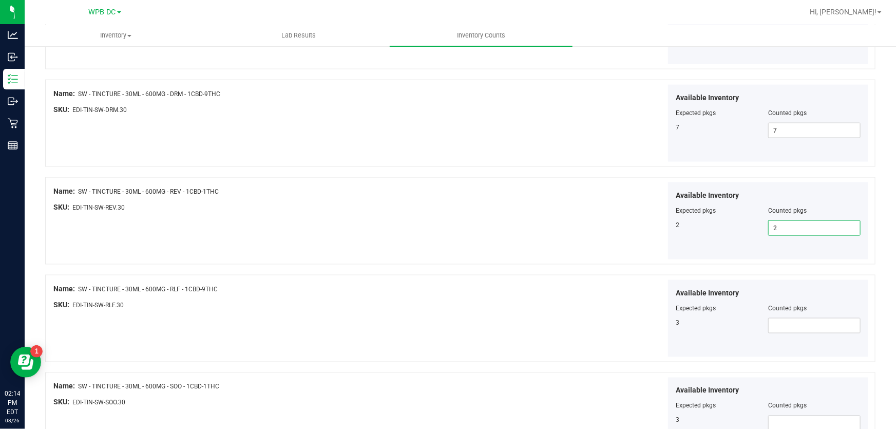
scroll to position [700, 0]
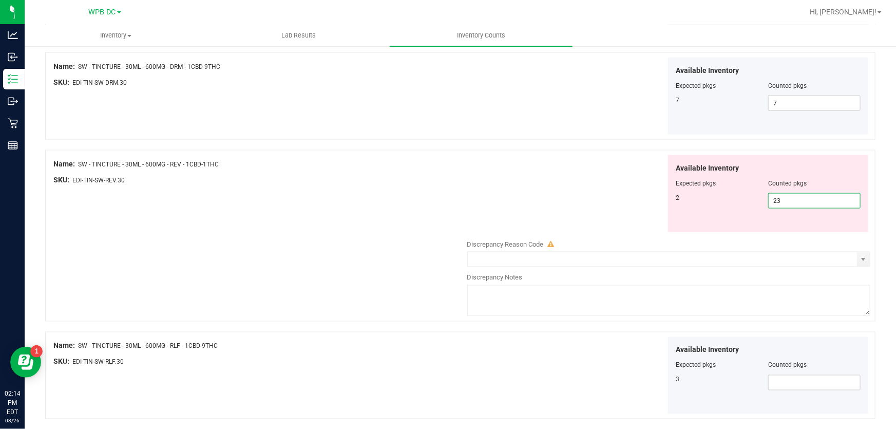
type input "2"
type input "3"
type input "2"
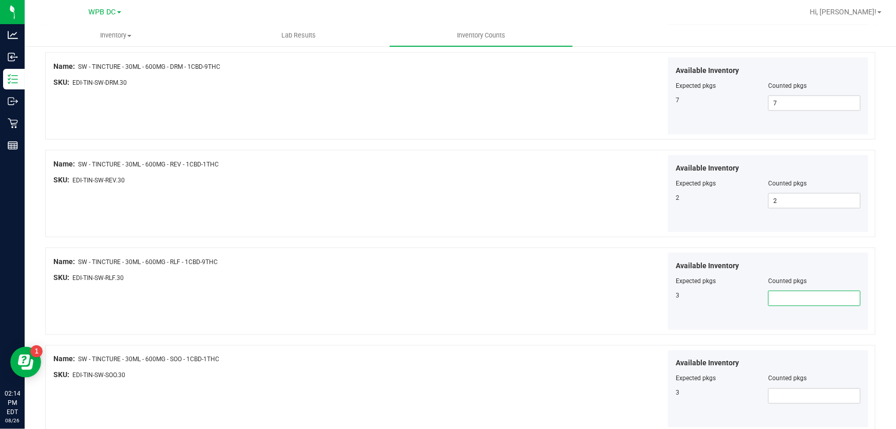
click at [768, 294] on span at bounding box center [814, 298] width 92 height 15
type input "3"
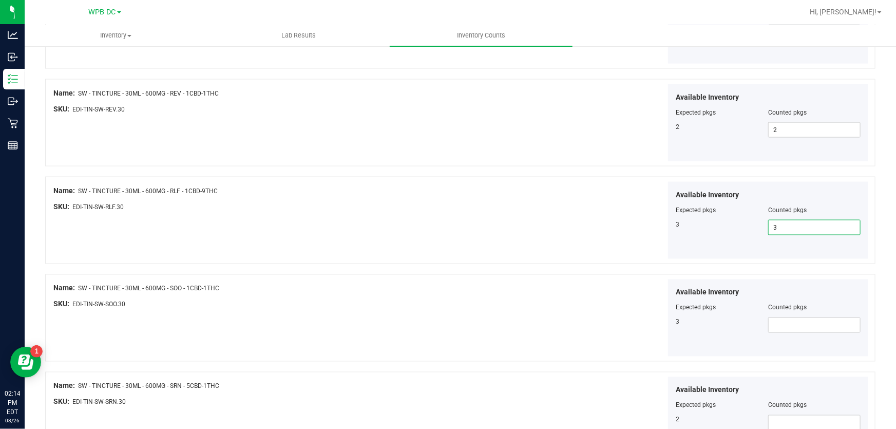
scroll to position [793, 0]
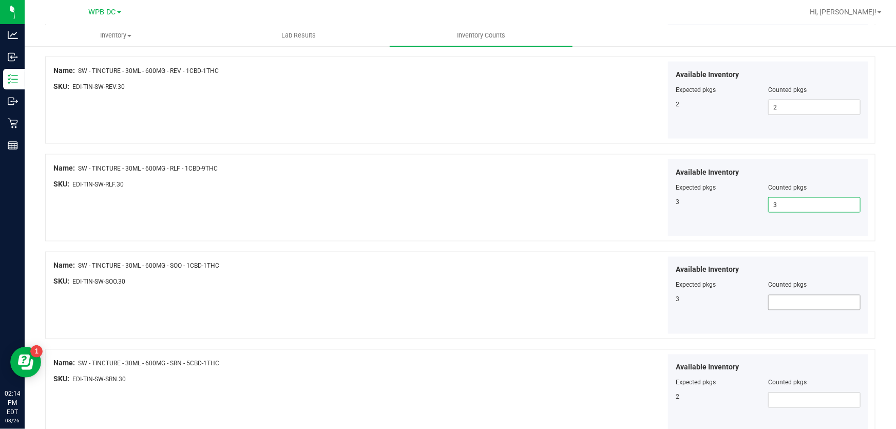
click at [779, 303] on span at bounding box center [814, 302] width 92 height 15
type input "3"
click at [768, 395] on span at bounding box center [814, 399] width 92 height 15
type input "2"
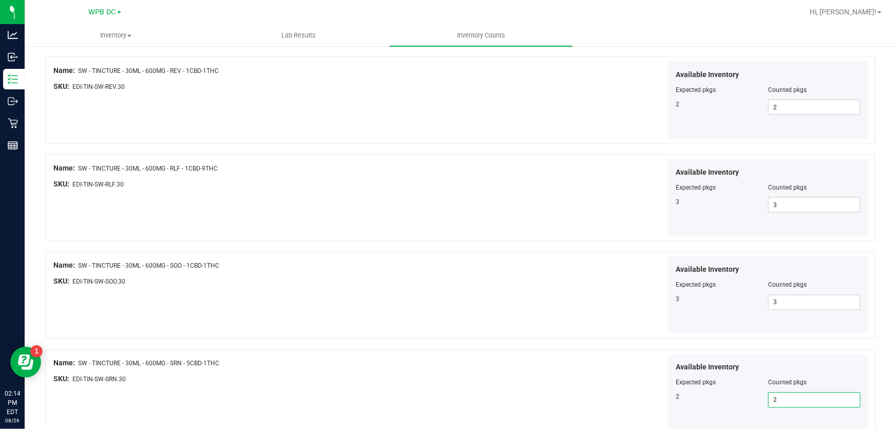
type input "2"
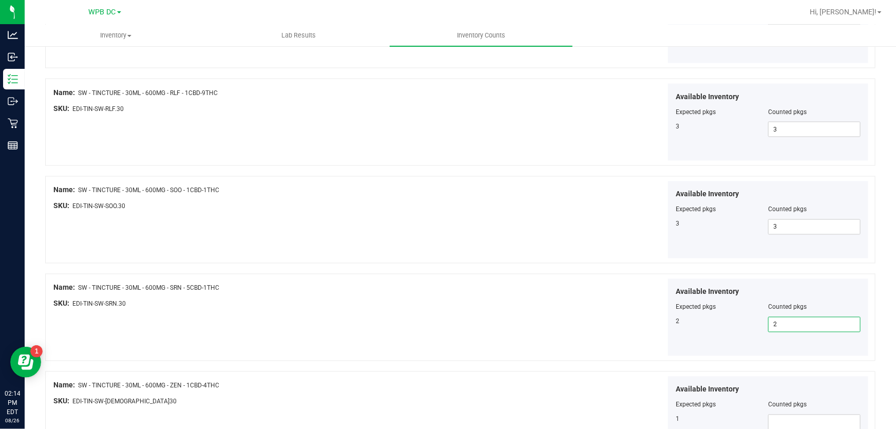
scroll to position [886, 0]
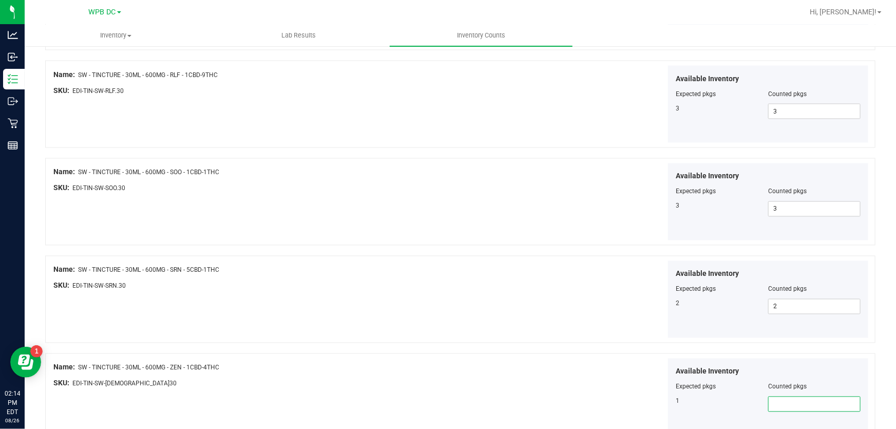
click at [768, 396] on span at bounding box center [814, 403] width 92 height 15
type input "1"
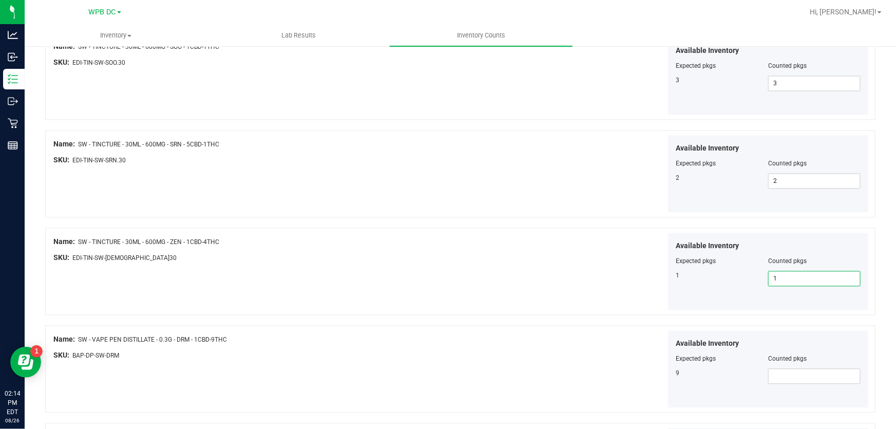
scroll to position [1027, 0]
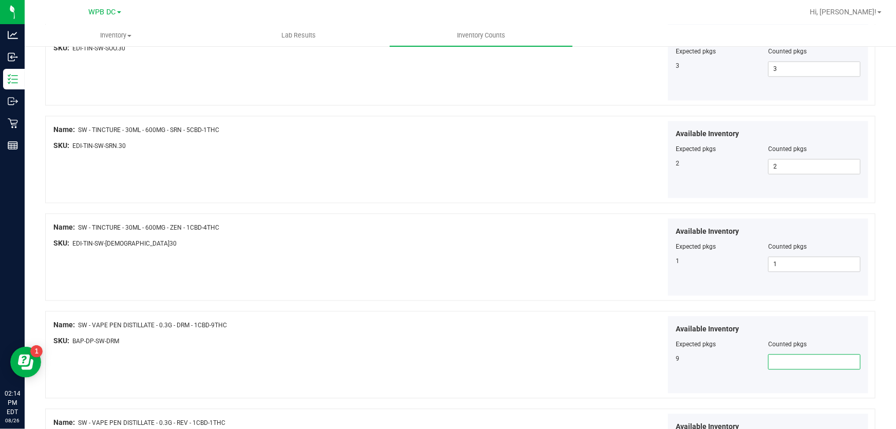
click at [771, 362] on span at bounding box center [814, 361] width 92 height 15
type input "9"
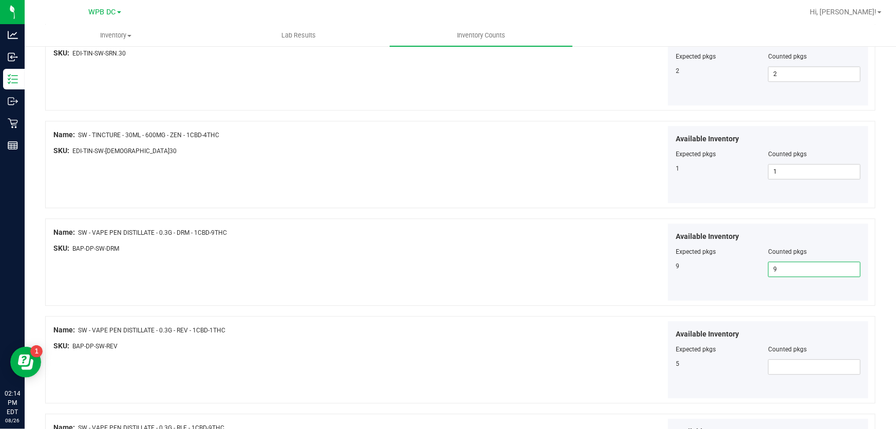
scroll to position [1119, 0]
click at [768, 365] on span at bounding box center [814, 365] width 92 height 15
type input "5"
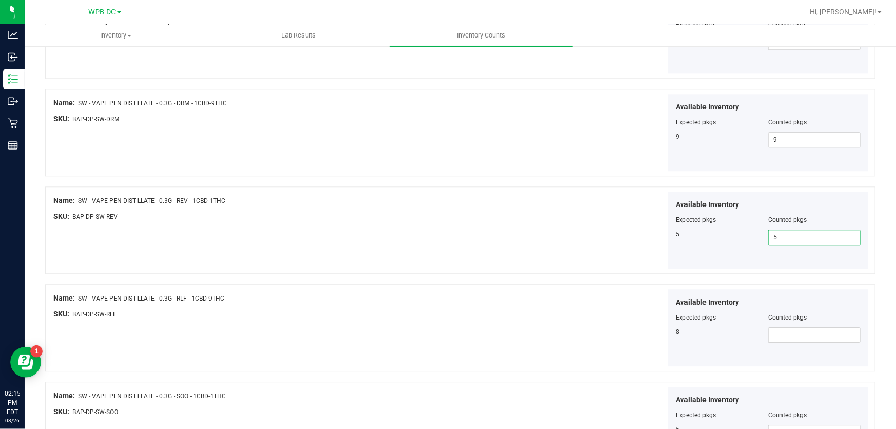
scroll to position [1260, 0]
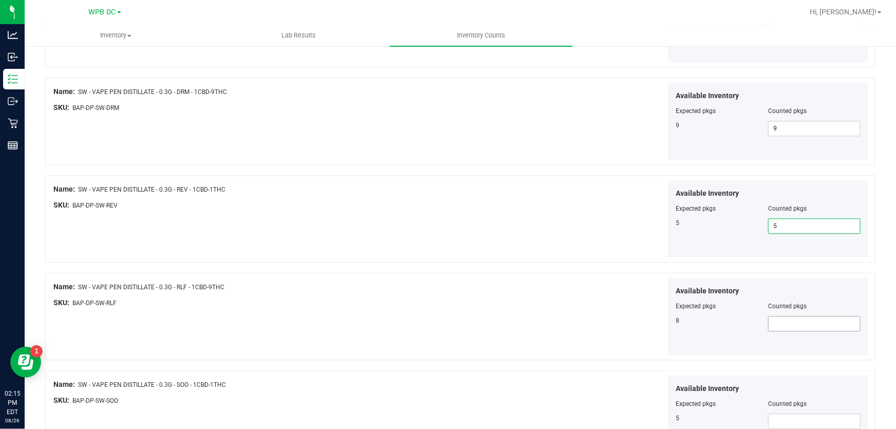
click at [768, 321] on span at bounding box center [814, 323] width 92 height 15
type input "8"
click at [769, 421] on span at bounding box center [814, 420] width 92 height 15
type input "5"
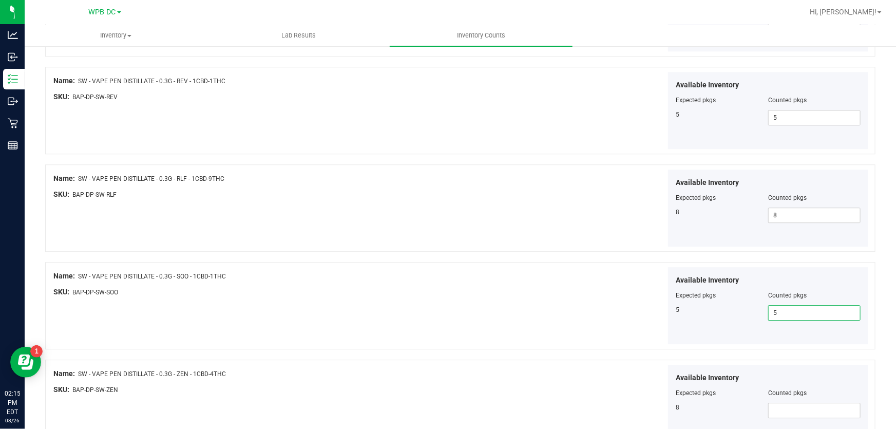
scroll to position [1446, 0]
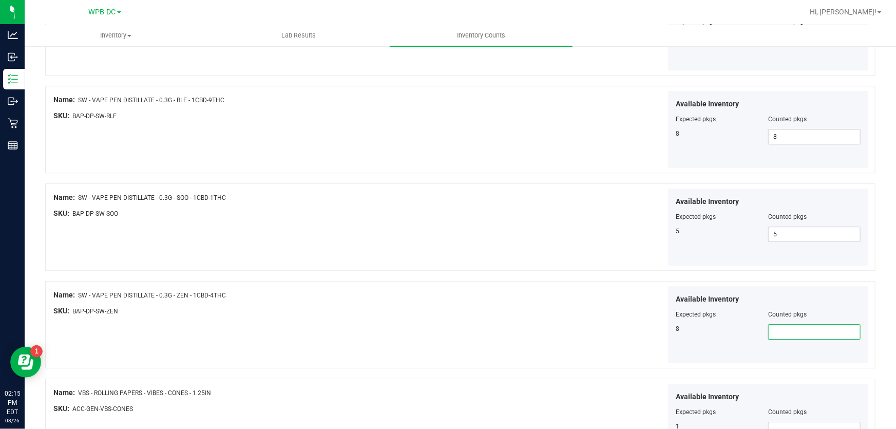
click at [775, 330] on span at bounding box center [814, 331] width 92 height 15
type input "8"
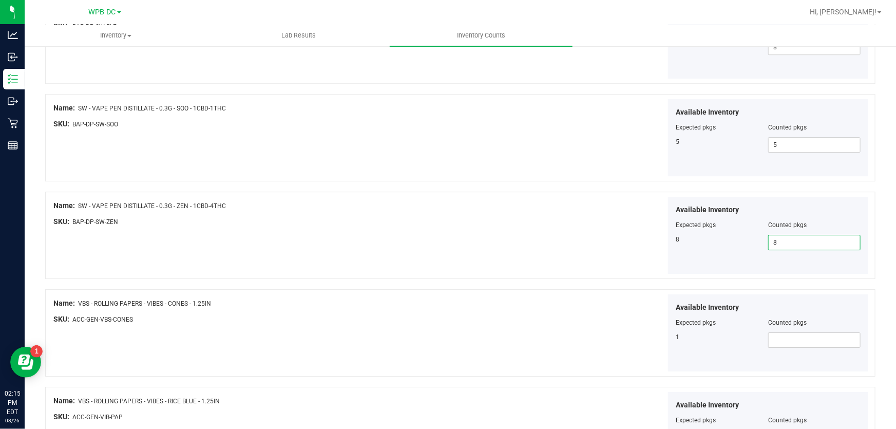
scroll to position [1540, 0]
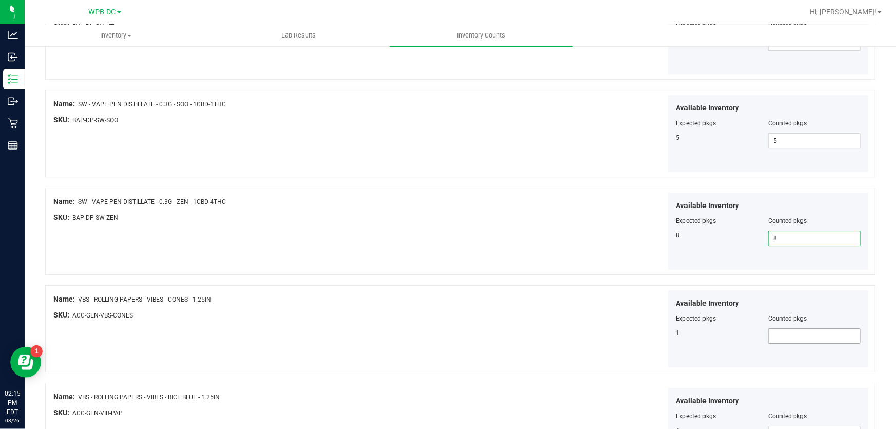
click at [768, 338] on span at bounding box center [814, 335] width 92 height 15
type input "1"
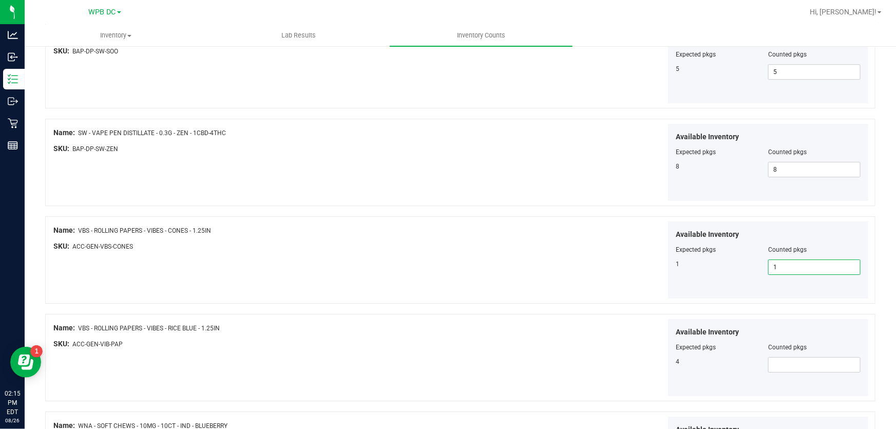
scroll to position [1633, 0]
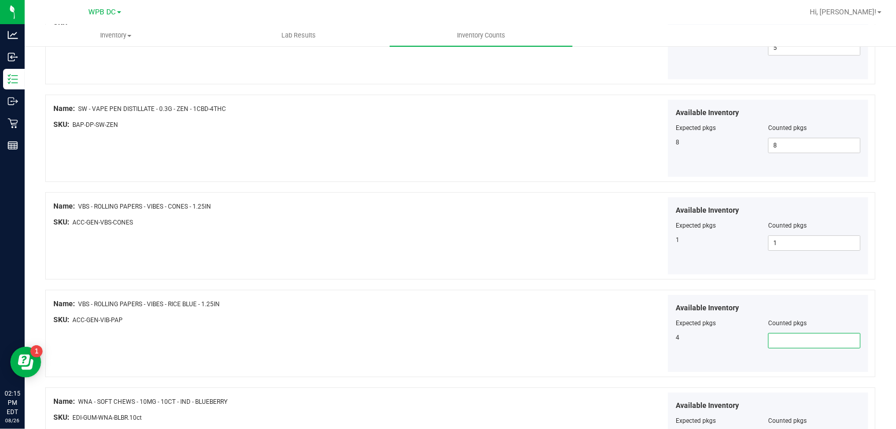
click at [769, 337] on span at bounding box center [814, 340] width 92 height 15
type input "4"
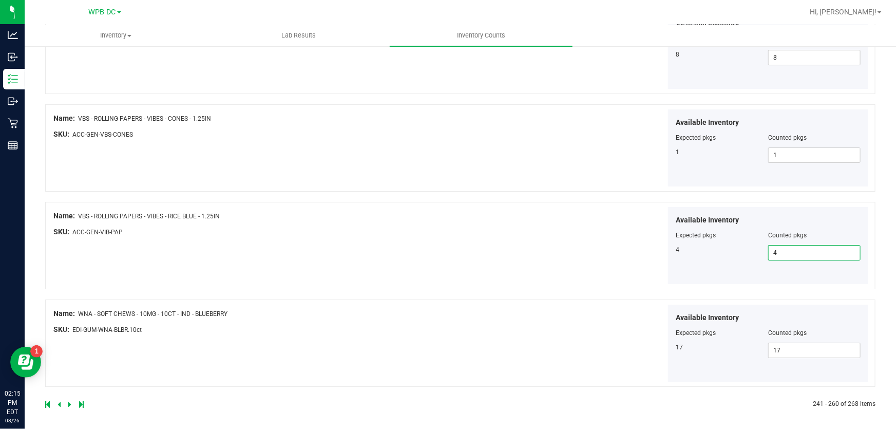
scroll to position [1721, 0]
click at [68, 402] on icon at bounding box center [69, 403] width 3 height 6
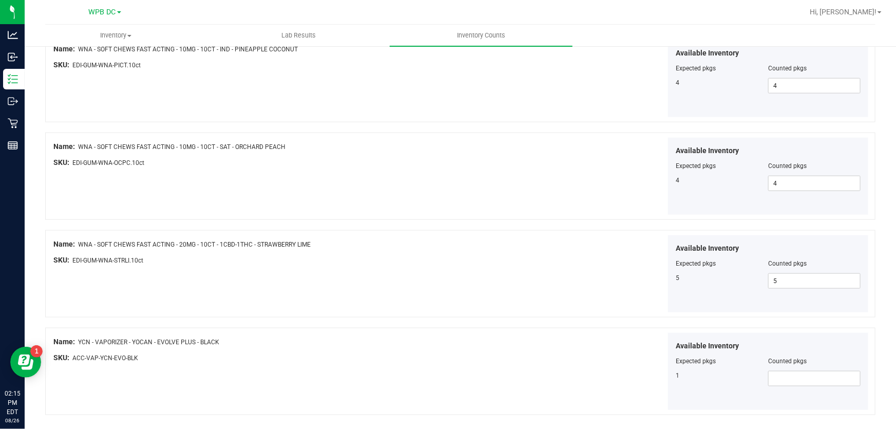
scroll to position [552, 0]
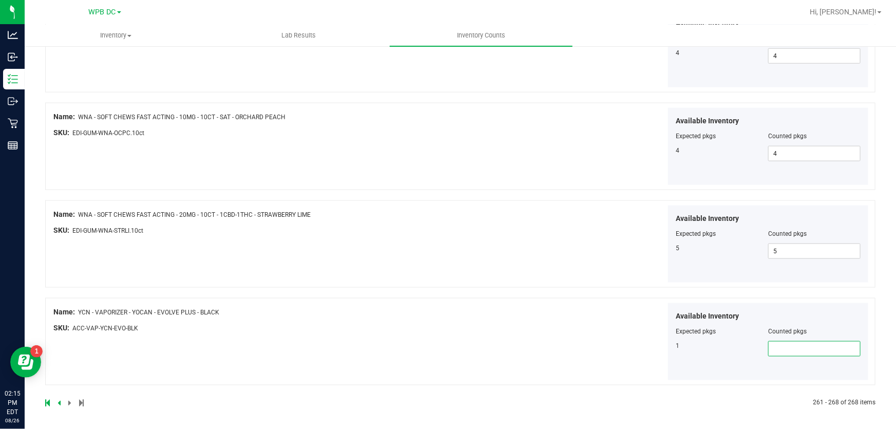
click at [770, 344] on span at bounding box center [814, 348] width 92 height 15
type input "1"
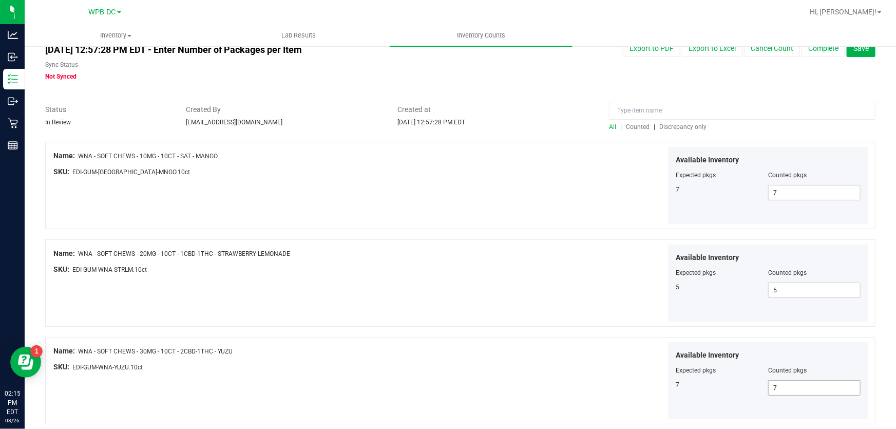
scroll to position [0, 0]
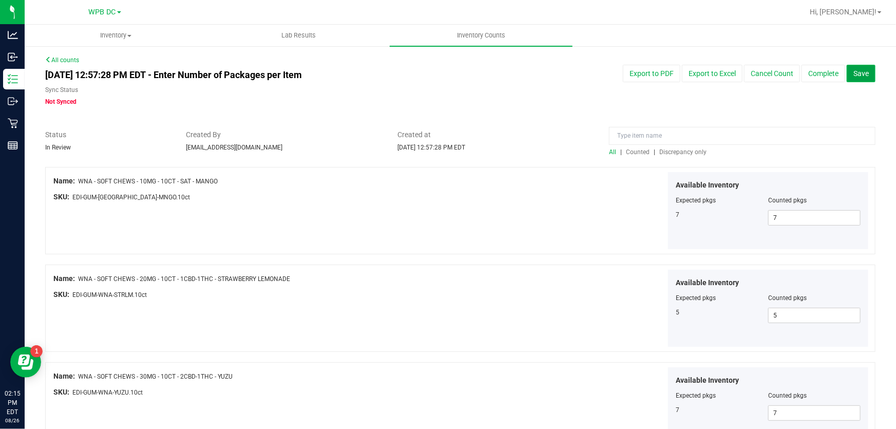
click at [857, 72] on span "Save" at bounding box center [860, 73] width 15 height 8
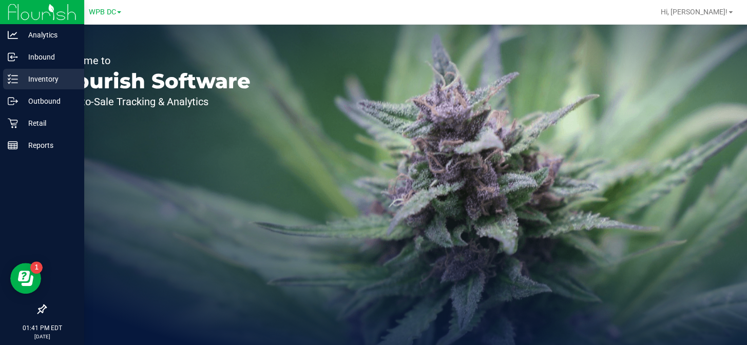
click at [37, 77] on p "Inventory" at bounding box center [49, 79] width 62 height 12
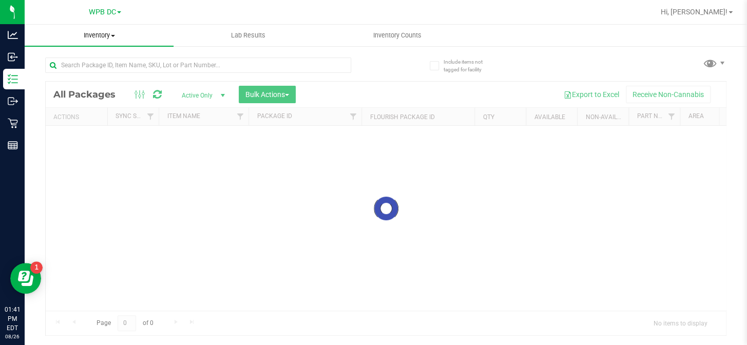
click at [111, 35] on span at bounding box center [113, 36] width 4 height 2
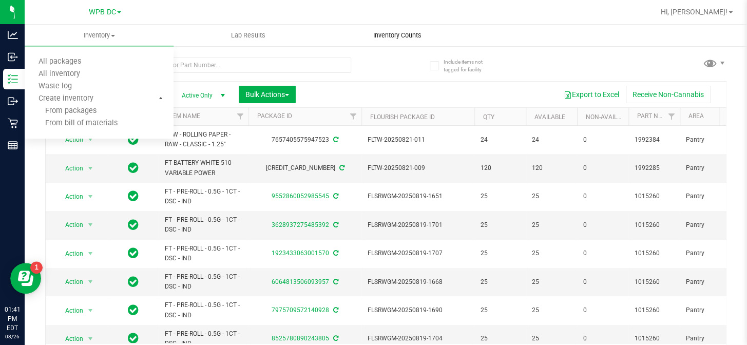
click at [329, 33] on uib-tab-heading "Inventory Counts" at bounding box center [397, 35] width 148 height 21
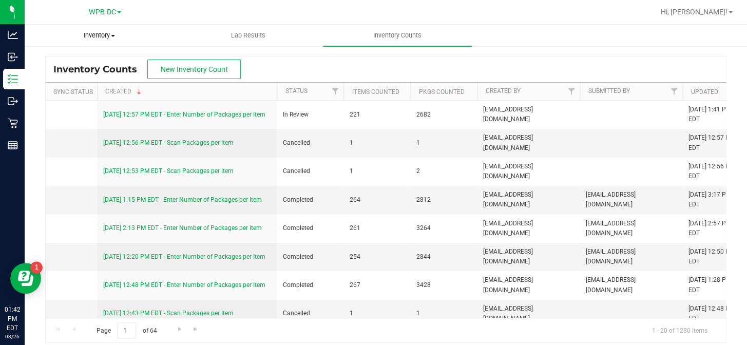
click at [112, 36] on span at bounding box center [113, 36] width 4 height 2
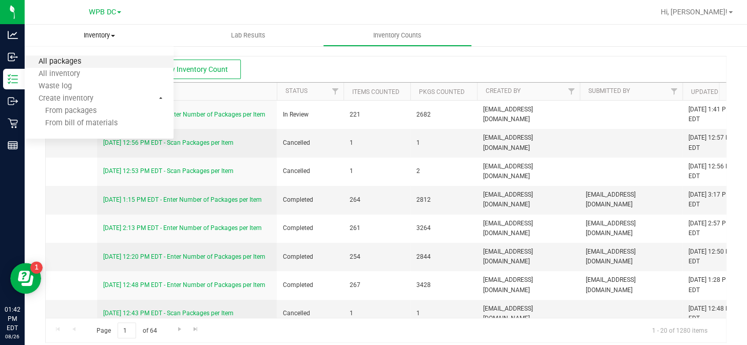
click at [69, 61] on span "All packages" at bounding box center [60, 61] width 70 height 9
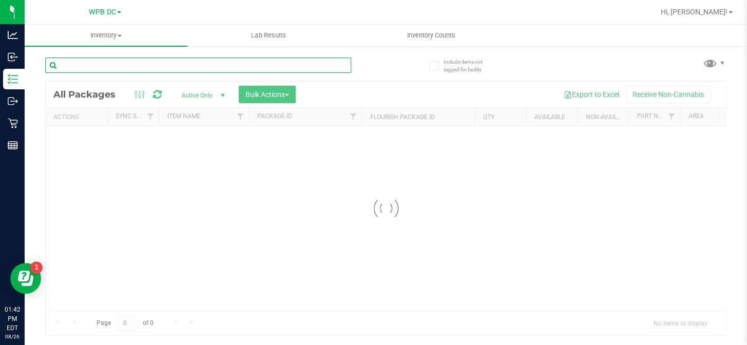
click at [92, 66] on input "text" at bounding box center [198, 64] width 306 height 15
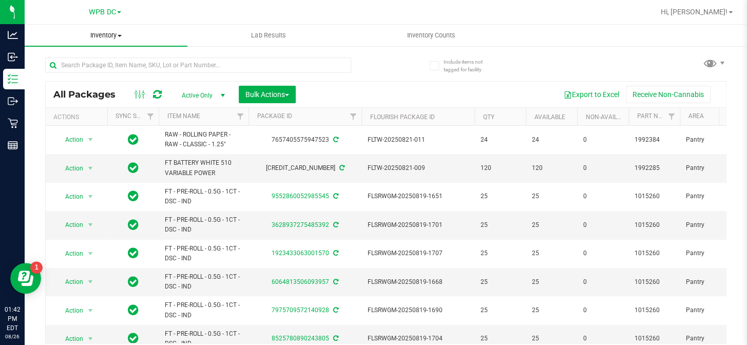
click at [119, 35] on span at bounding box center [120, 36] width 4 height 2
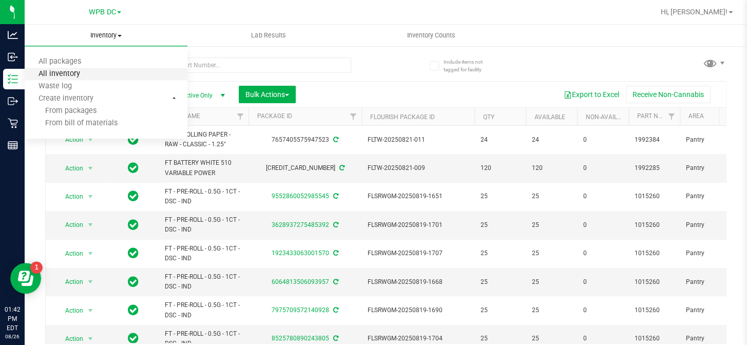
click at [80, 71] on span "All inventory" at bounding box center [59, 74] width 69 height 9
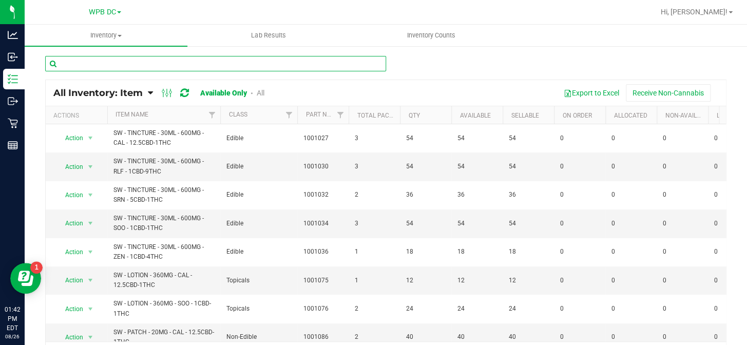
click at [69, 65] on input "text" at bounding box center [215, 63] width 341 height 15
paste input "FT - LITTLE BUDS - 3.5G - ABP - HYB"
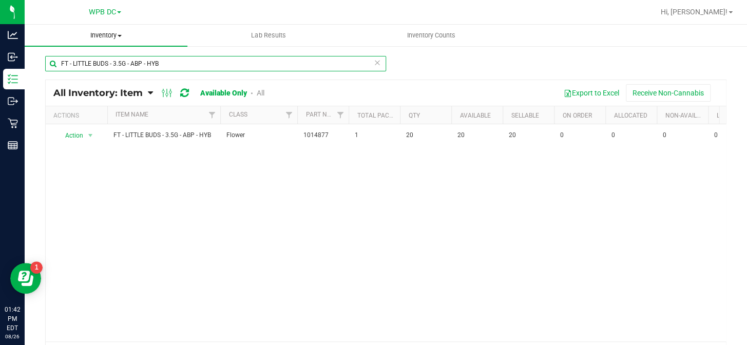
type input "FT - LITTLE BUDS - 3.5G - ABP - HYB"
click at [122, 35] on span at bounding box center [120, 36] width 4 height 2
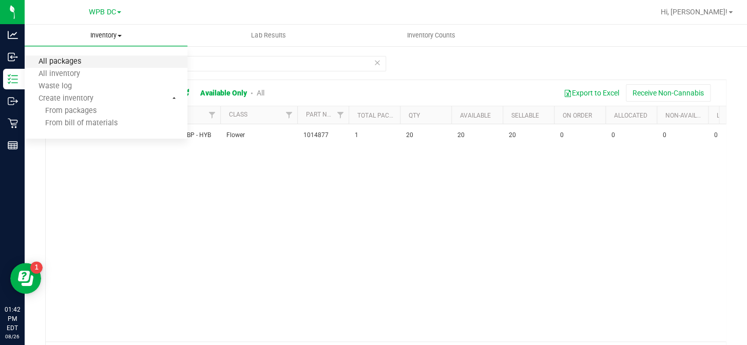
click at [76, 61] on span "All packages" at bounding box center [60, 61] width 70 height 9
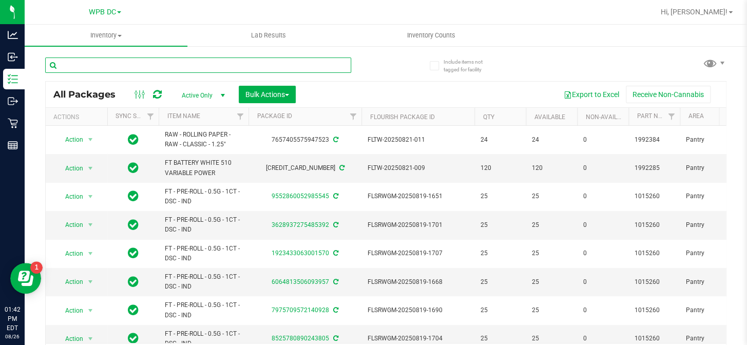
click at [98, 64] on input "text" at bounding box center [198, 64] width 306 height 15
paste input "FT - LITTLE BUDS - 3.5G - ABP - HYB"
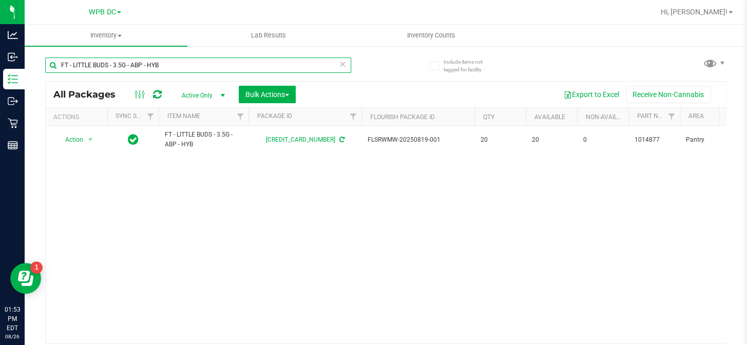
click at [163, 61] on input "FT - LITTLE BUDS - 3.5G - ABP - HYB" at bounding box center [198, 64] width 306 height 15
type input "F"
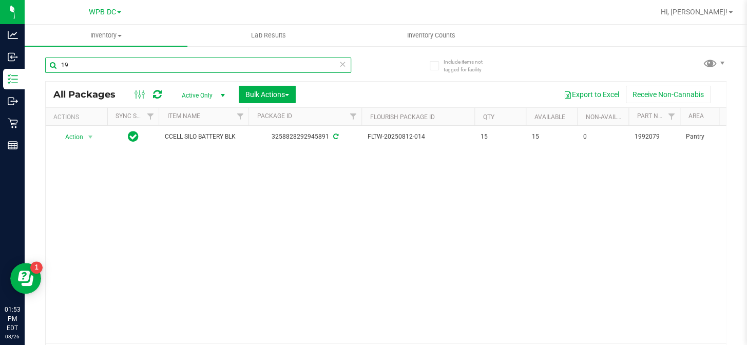
type input "1"
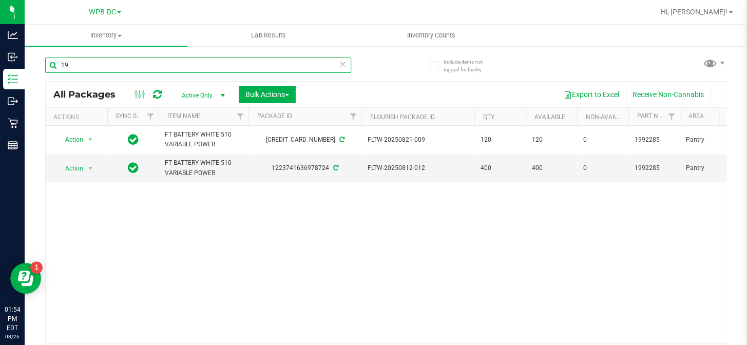
type input "1"
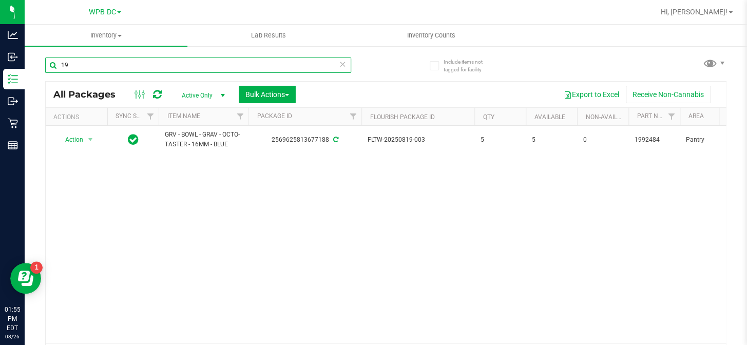
type input "1"
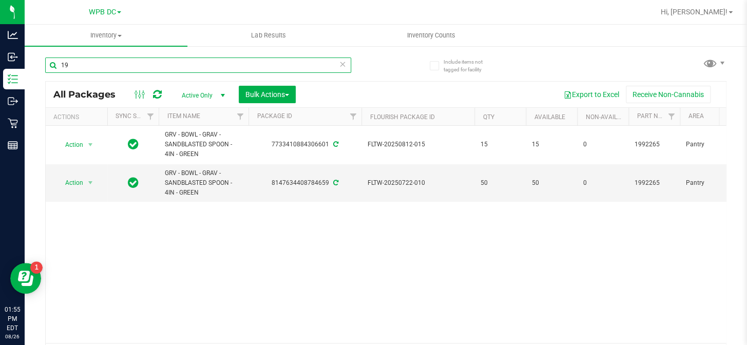
type input "1"
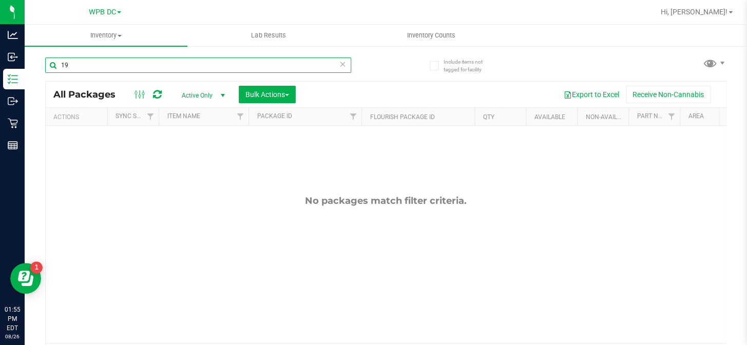
type input "1"
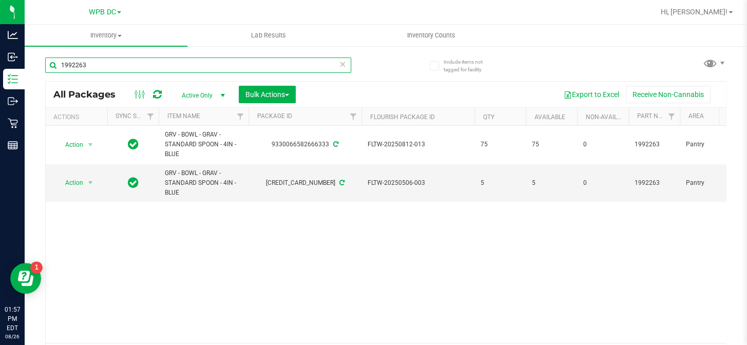
click at [88, 65] on input "1992263" at bounding box center [198, 64] width 306 height 15
type input "1"
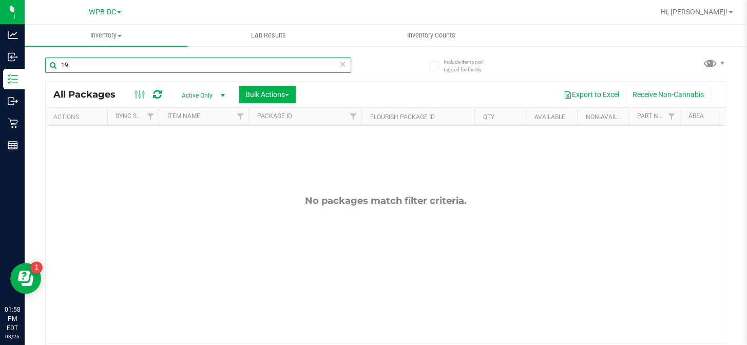
type input "1"
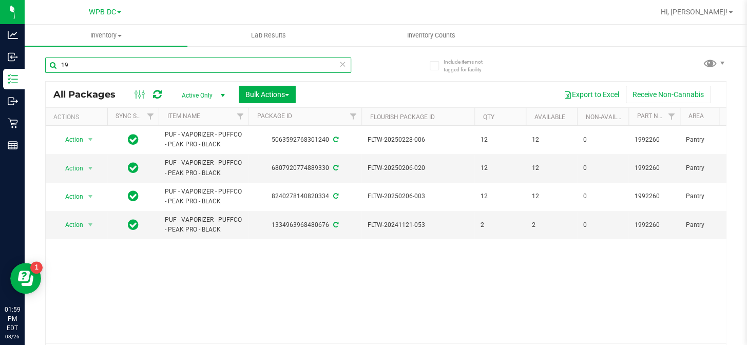
type input "1"
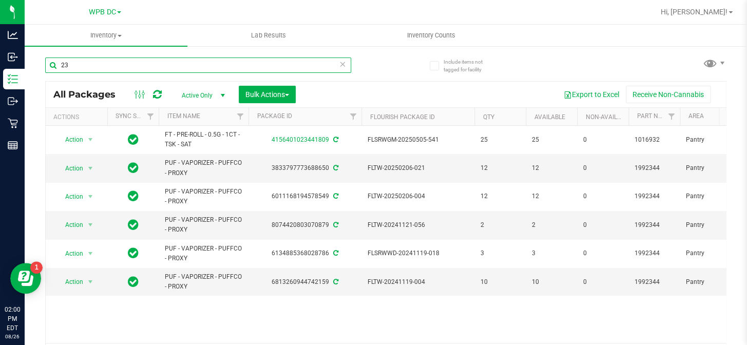
type input "2"
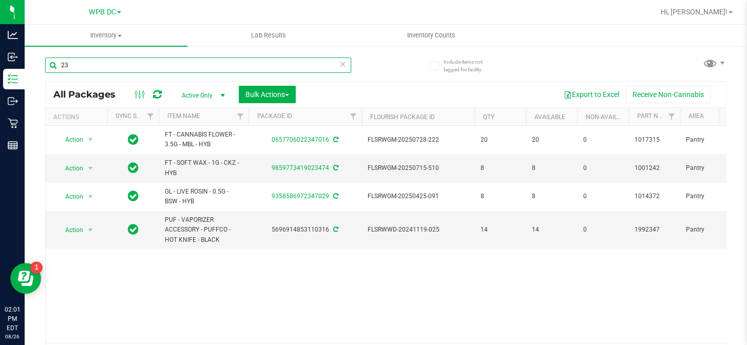
type input "2"
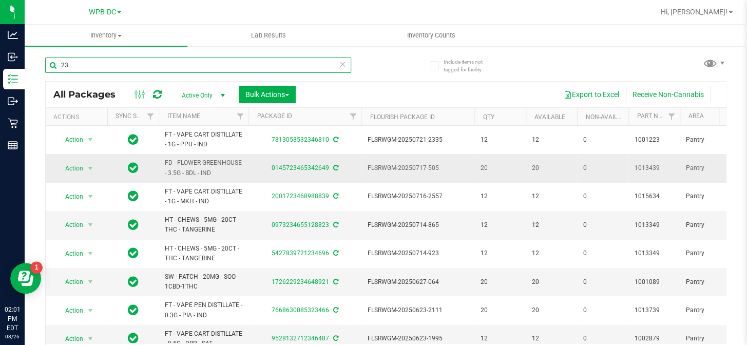
type input "2"
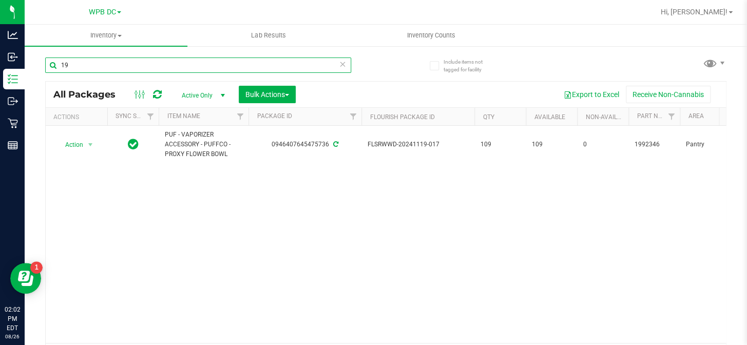
type input "1"
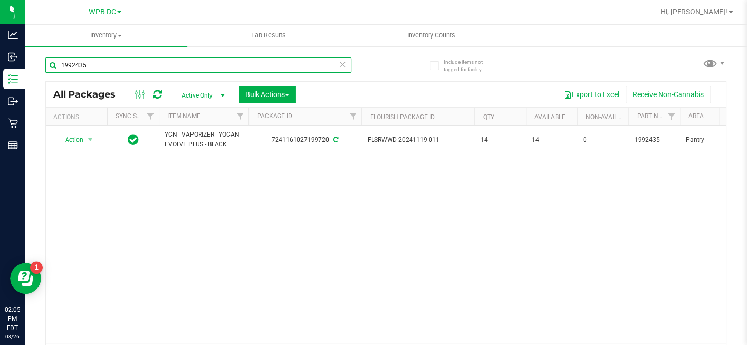
type input "1992435"
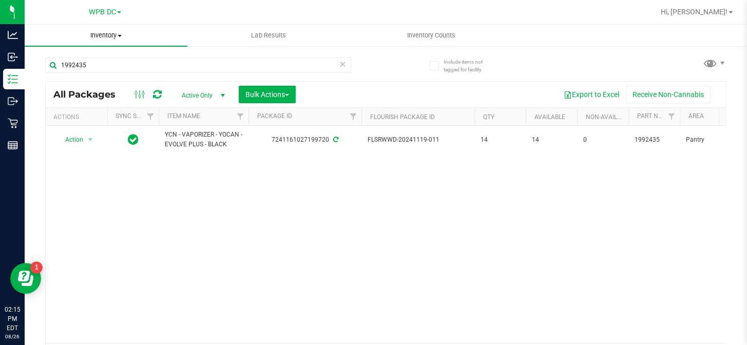
click at [119, 35] on span at bounding box center [120, 36] width 4 height 2
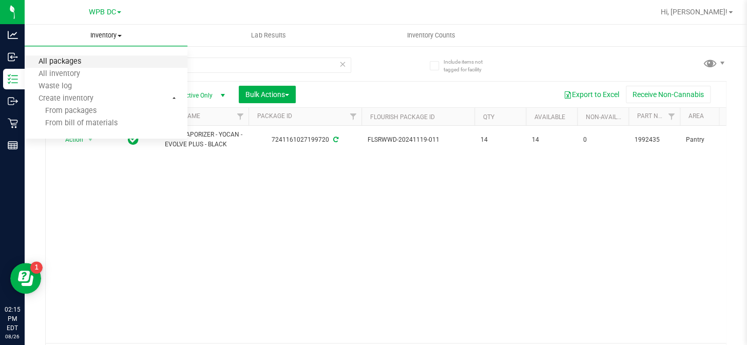
click at [59, 62] on span "All packages" at bounding box center [60, 61] width 70 height 9
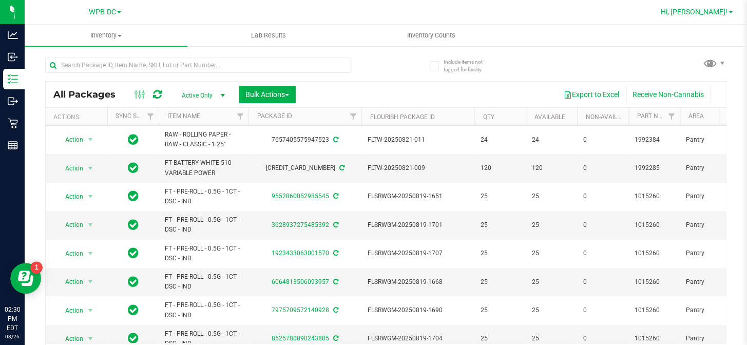
click at [730, 13] on span at bounding box center [730, 12] width 4 height 2
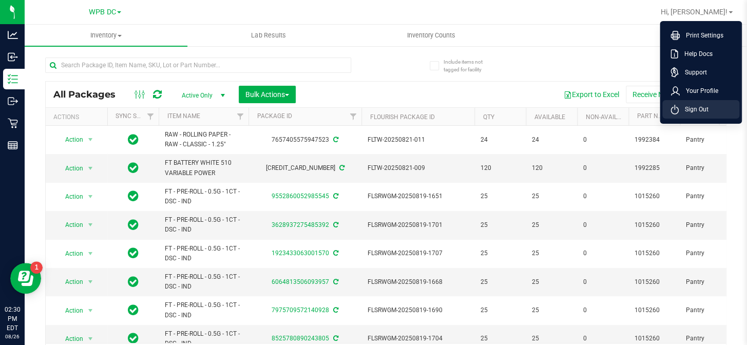
click at [696, 107] on span "Sign Out" at bounding box center [694, 109] width 30 height 10
